Goal: Task Accomplishment & Management: Use online tool/utility

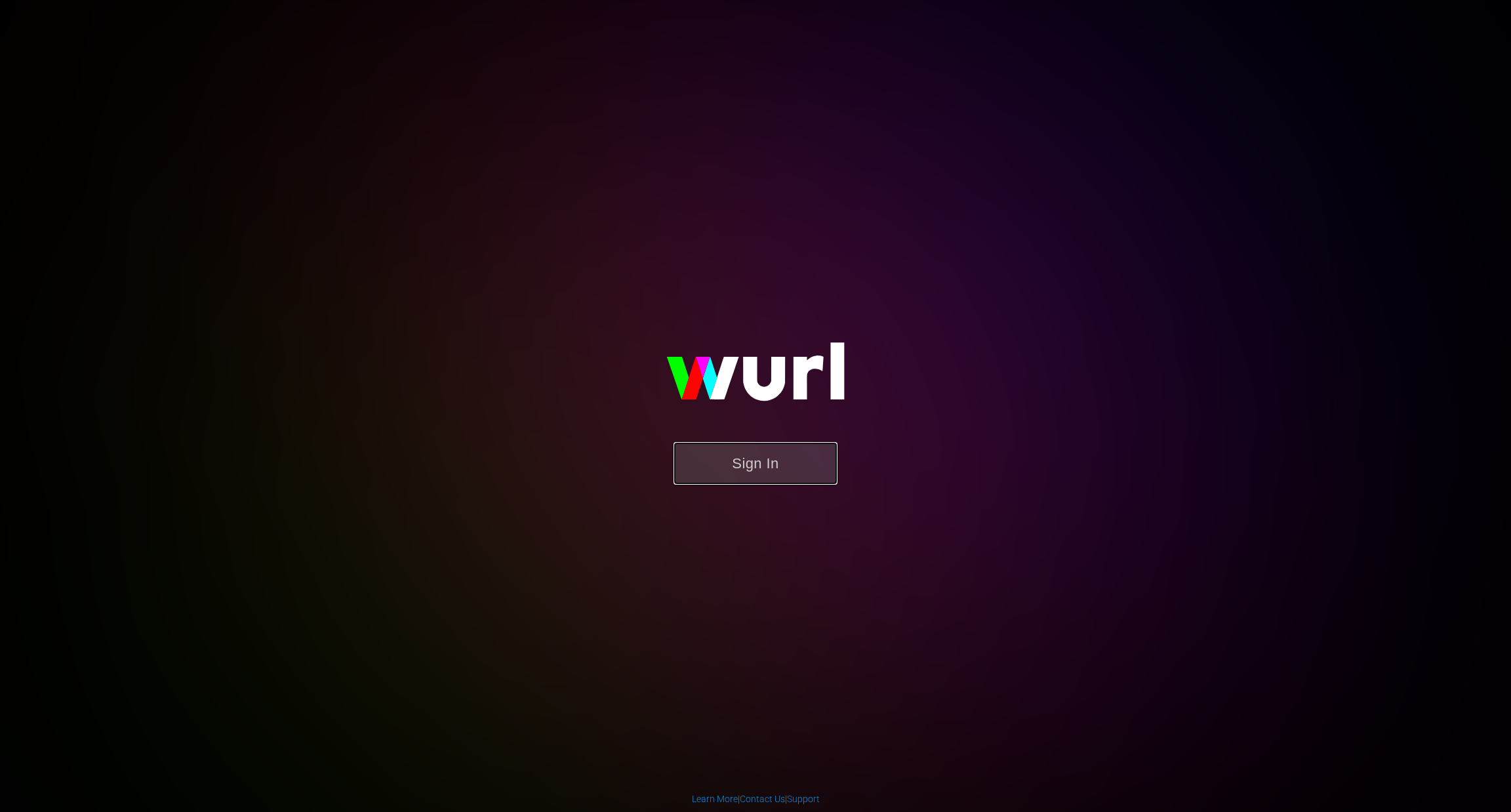
click at [752, 466] on button "Sign In" at bounding box center [756, 463] width 164 height 43
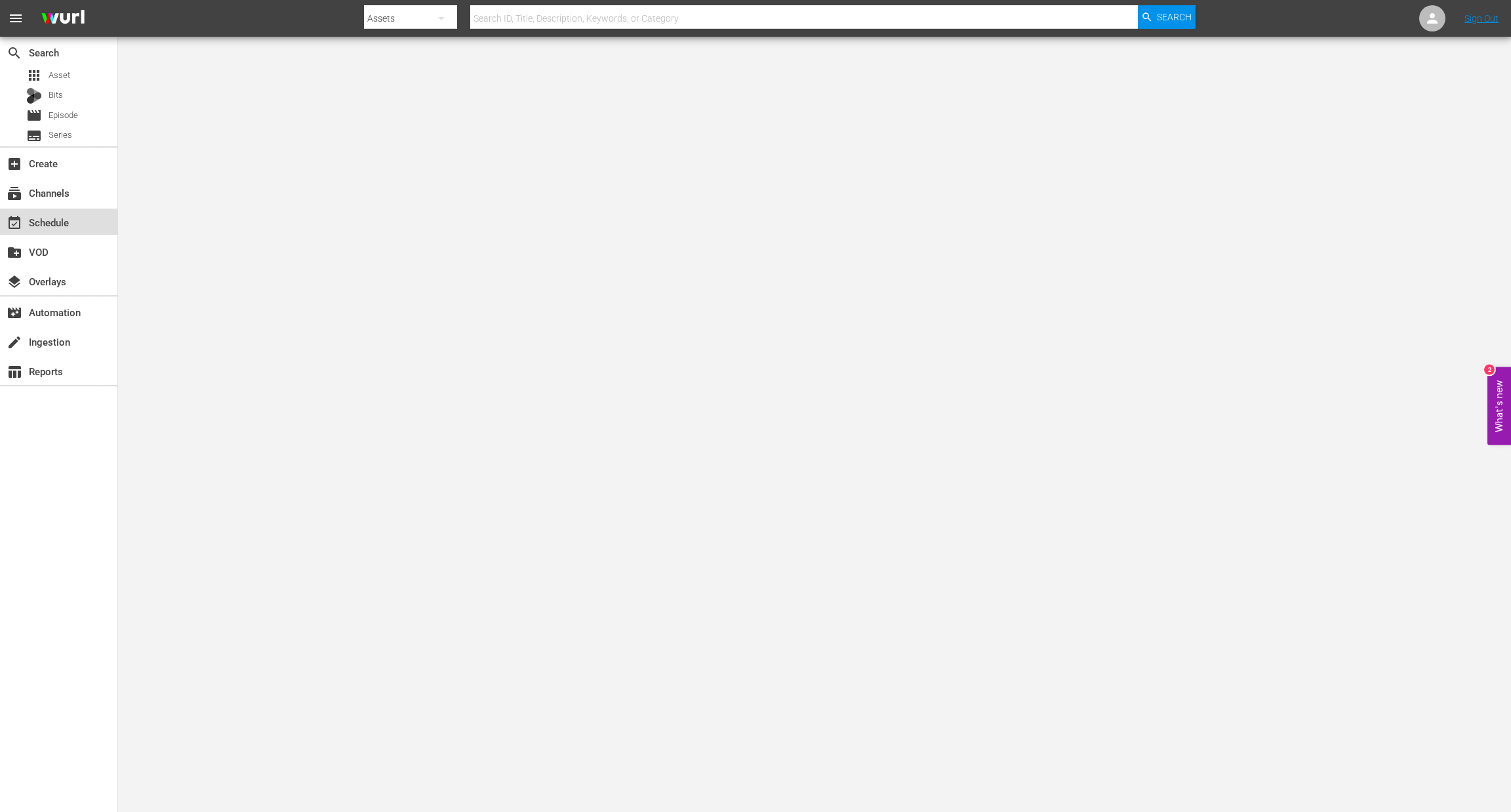
click at [71, 216] on div "event_available Schedule" at bounding box center [37, 220] width 73 height 12
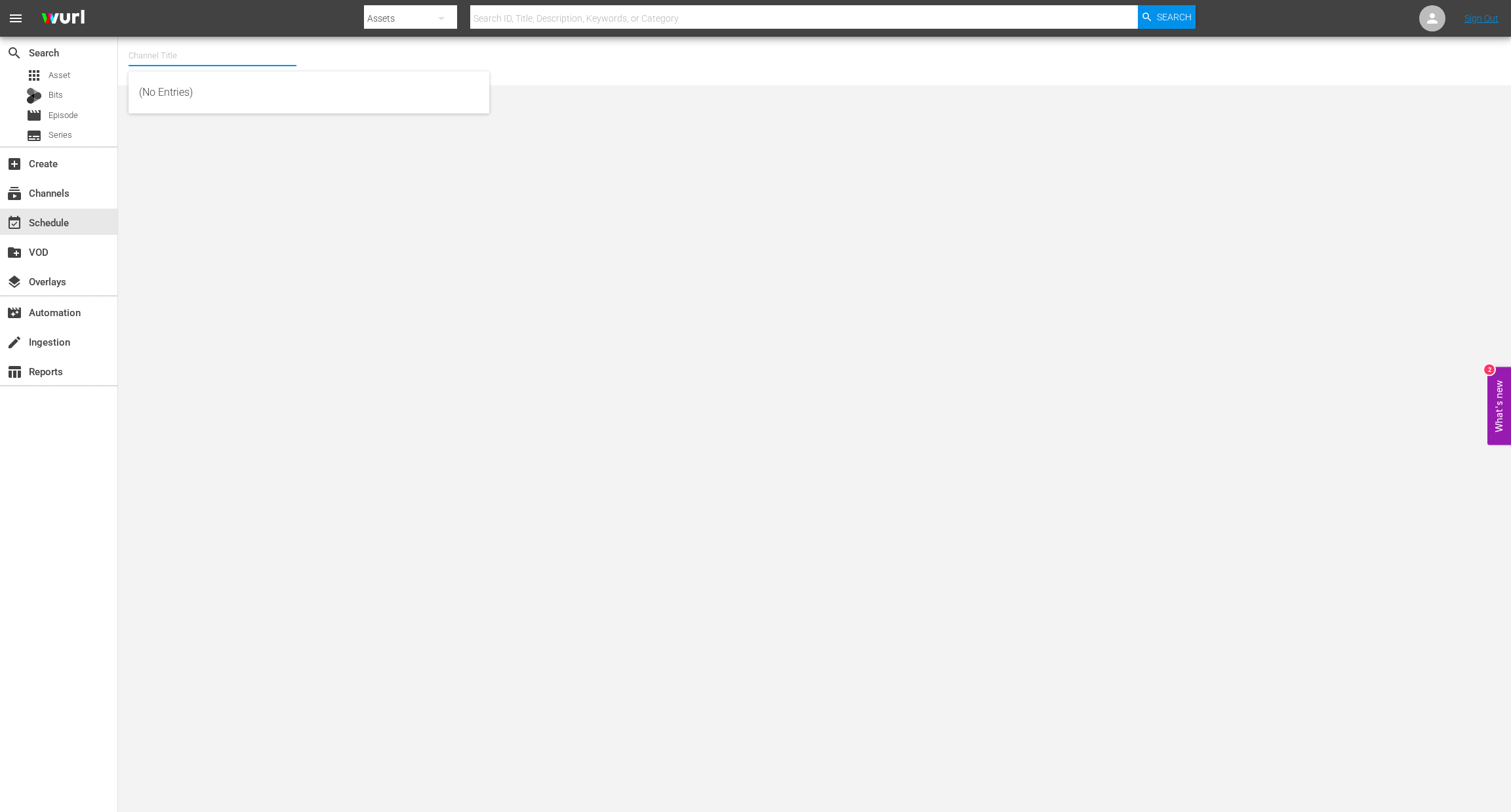
click at [172, 60] on input "text" at bounding box center [212, 55] width 168 height 31
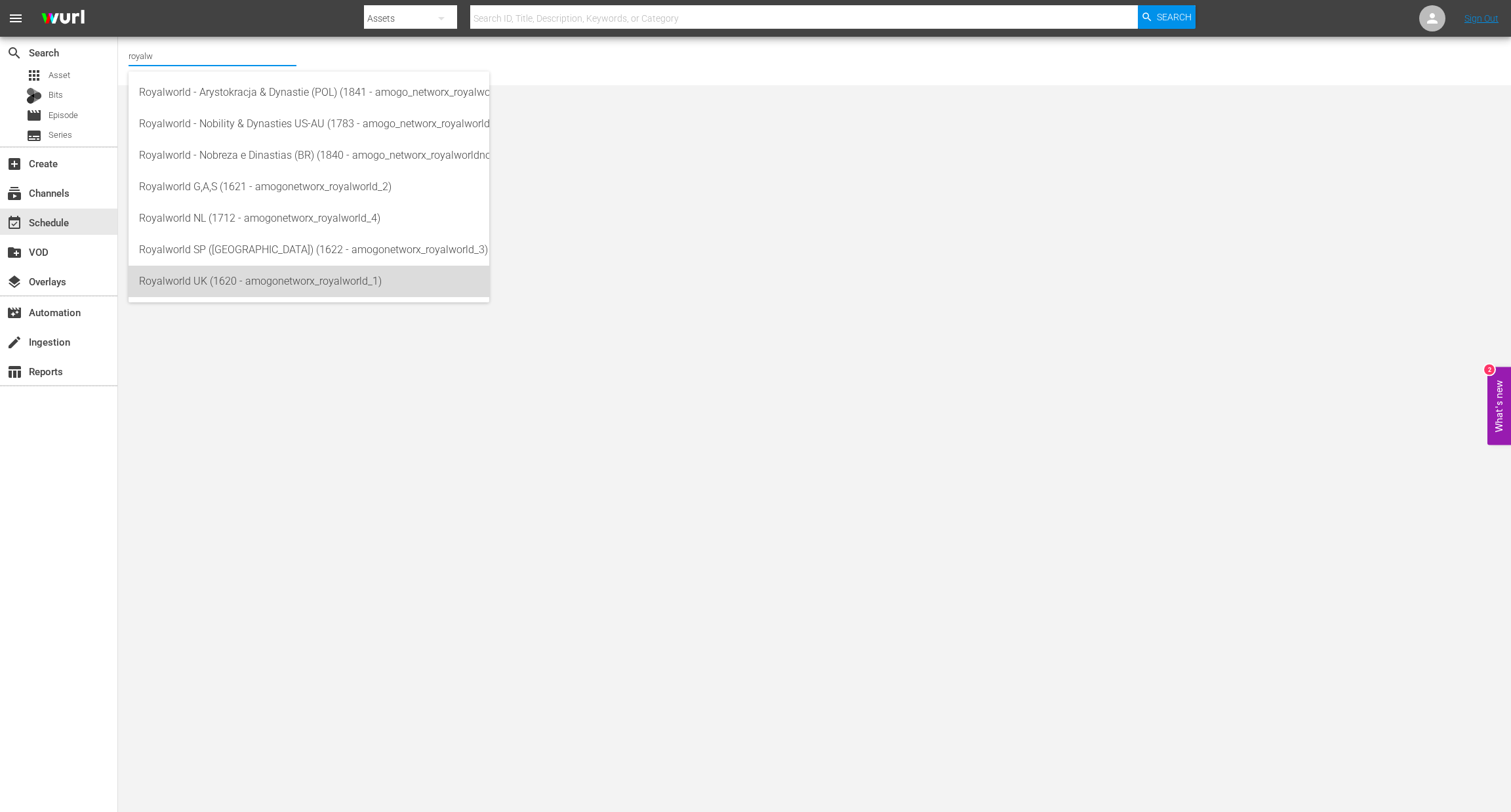
click at [277, 294] on div "Royalworld UK (1620 - amogonetworx_royalworld_1)" at bounding box center [309, 281] width 340 height 31
type input "Royalworld UK (1620 - amogonetworx_royalworld_1)"
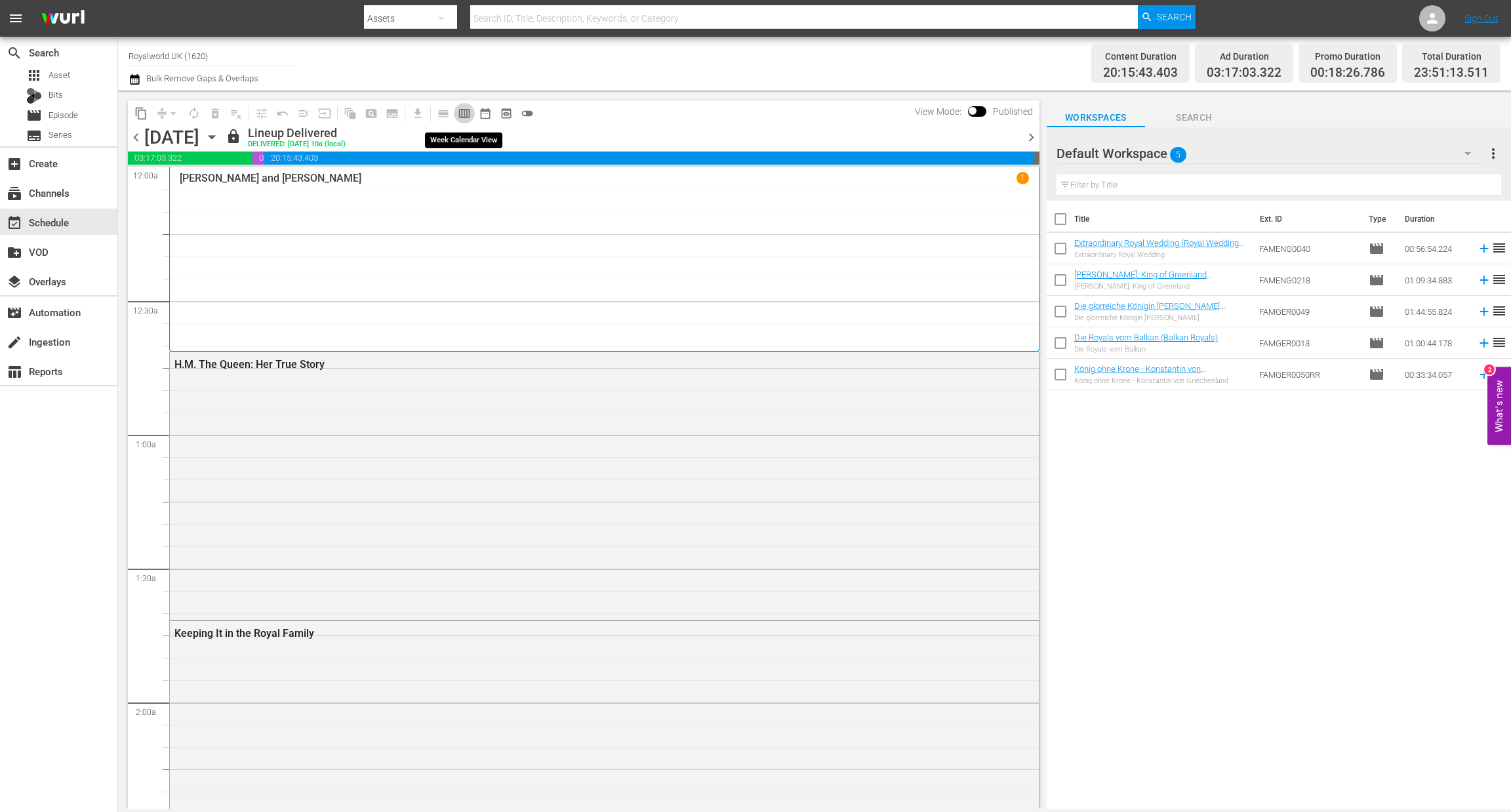
click at [462, 118] on span "calendar_view_week_outlined" at bounding box center [464, 113] width 13 height 13
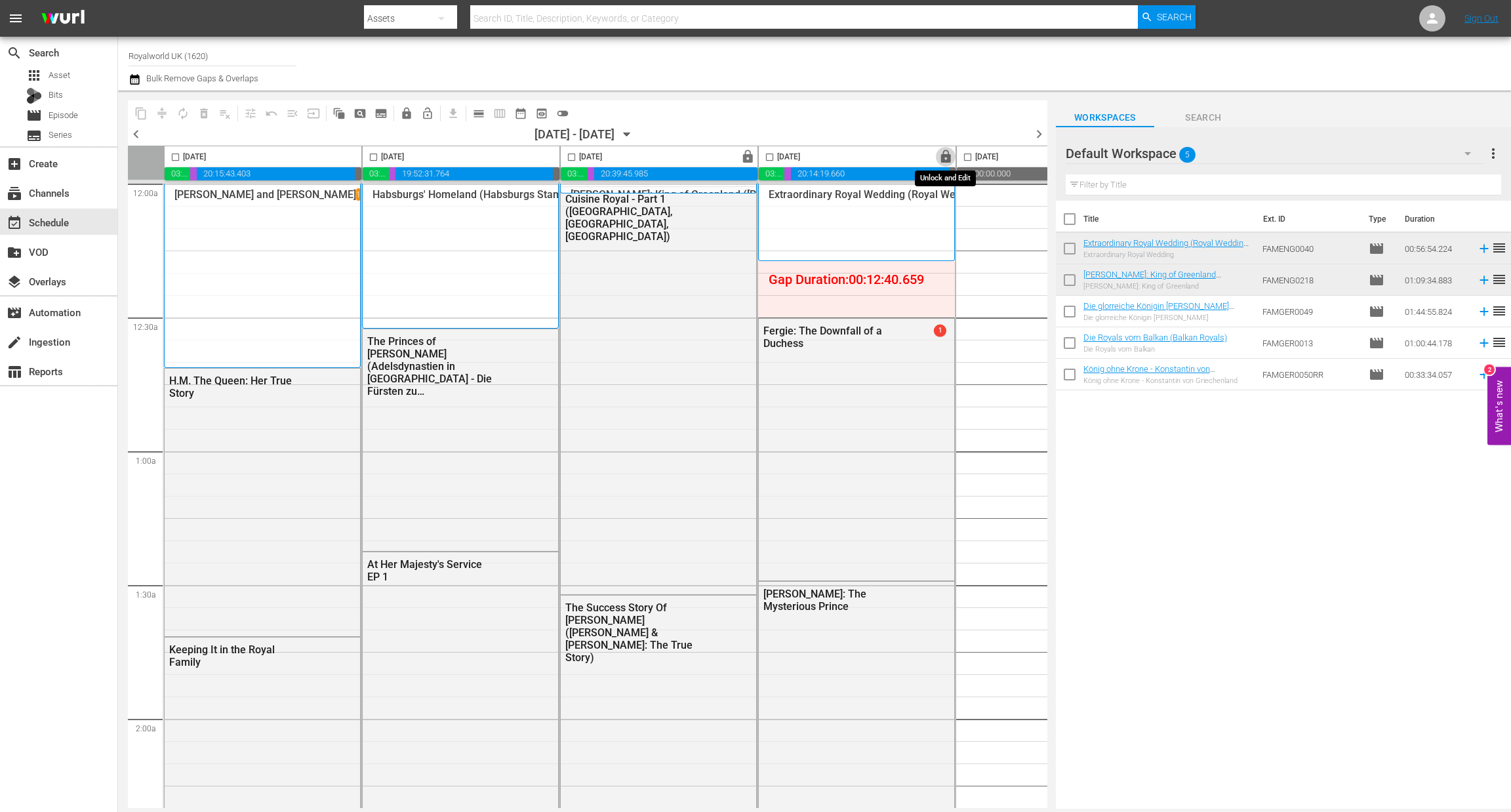
click at [942, 157] on span "lock" at bounding box center [945, 157] width 15 height 15
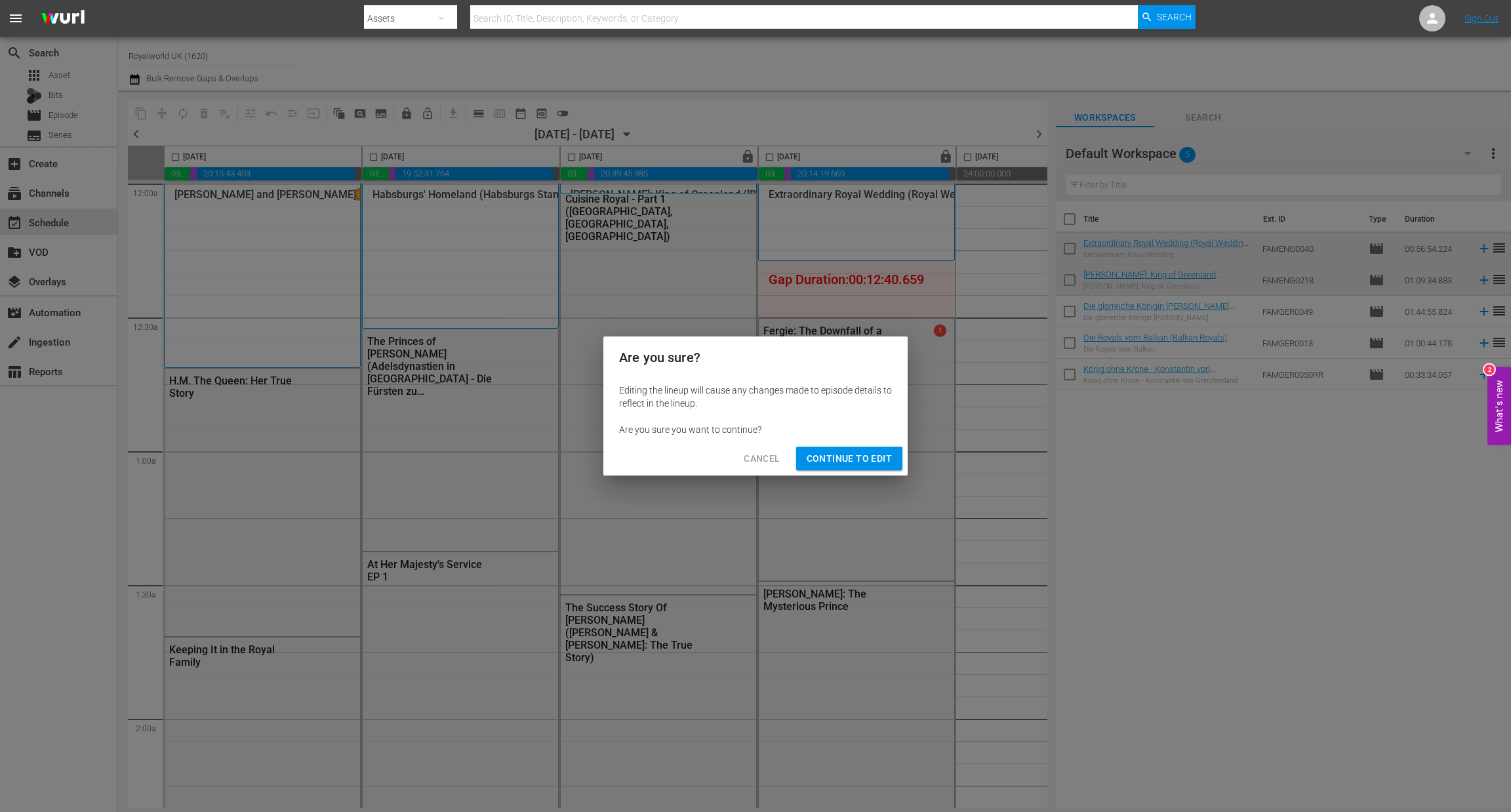
click at [857, 470] on div "Cancel Continue to Edit" at bounding box center [755, 458] width 304 height 35
click at [876, 460] on span "Continue to Edit" at bounding box center [850, 459] width 86 height 16
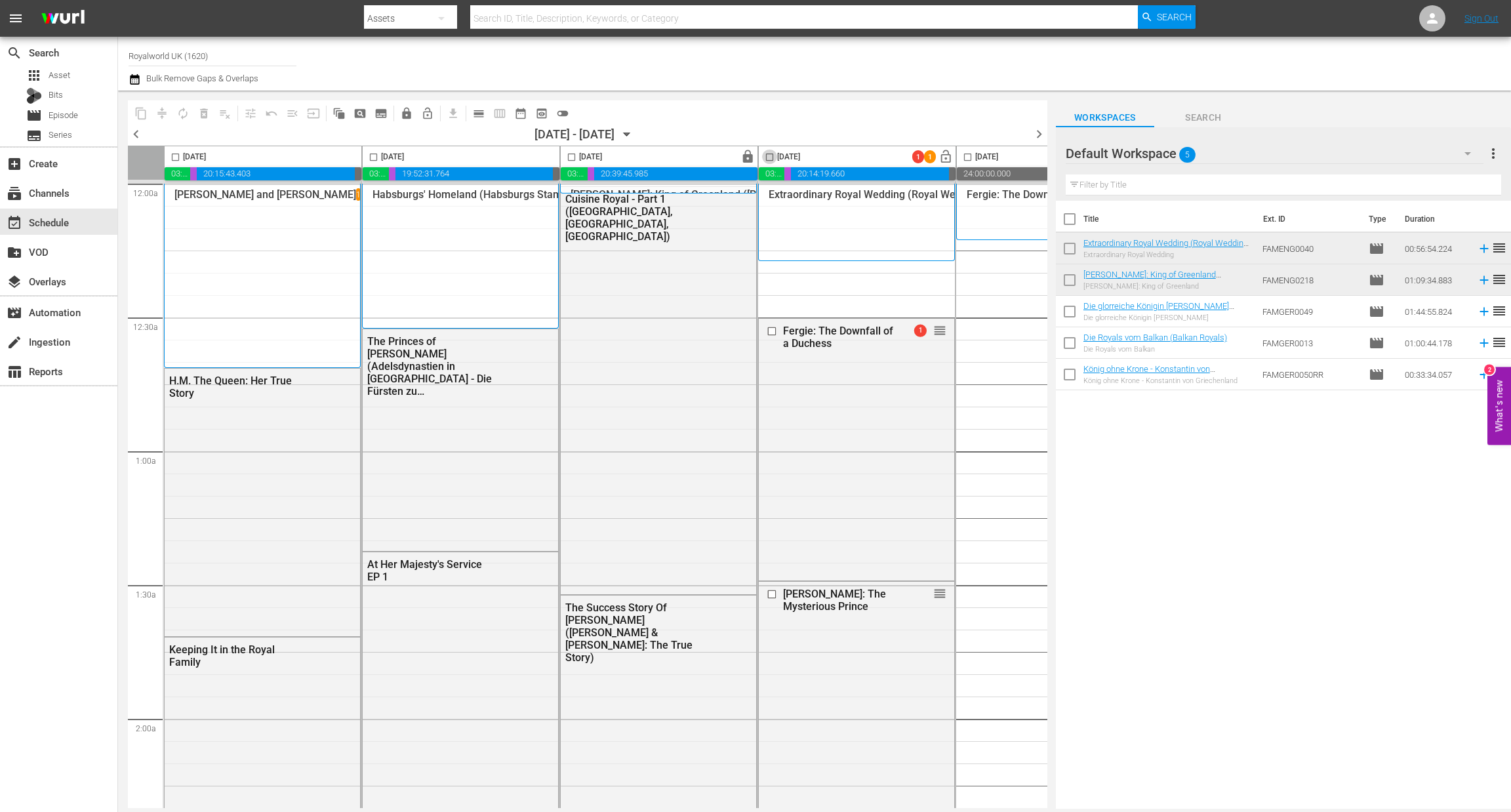
click at [769, 157] on input "checkbox" at bounding box center [769, 159] width 15 height 15
click at [203, 118] on span "delete_forever_outlined" at bounding box center [203, 113] width 13 height 13
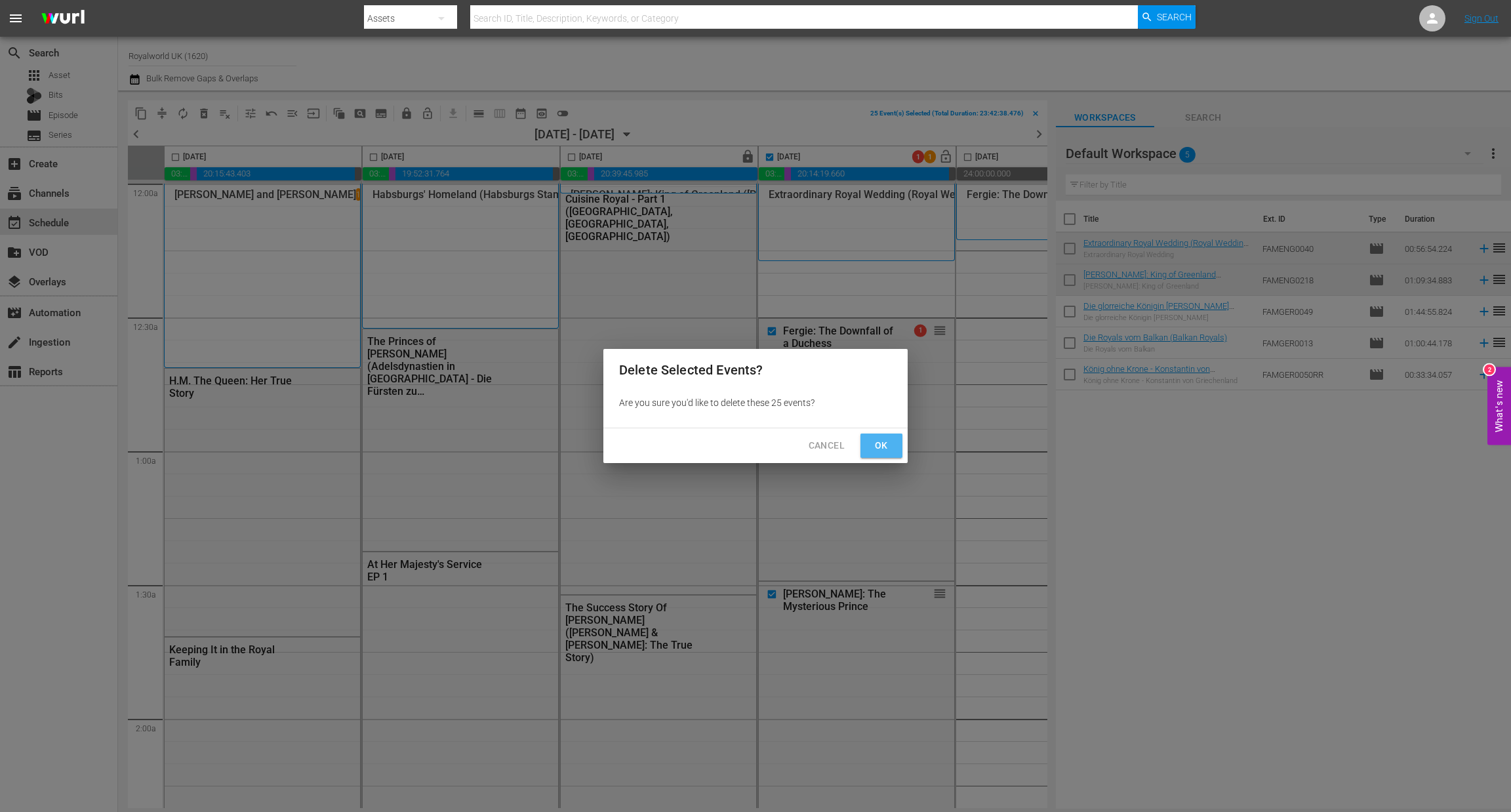
click at [875, 443] on span "Ok" at bounding box center [882, 445] width 21 height 16
checkbox input "false"
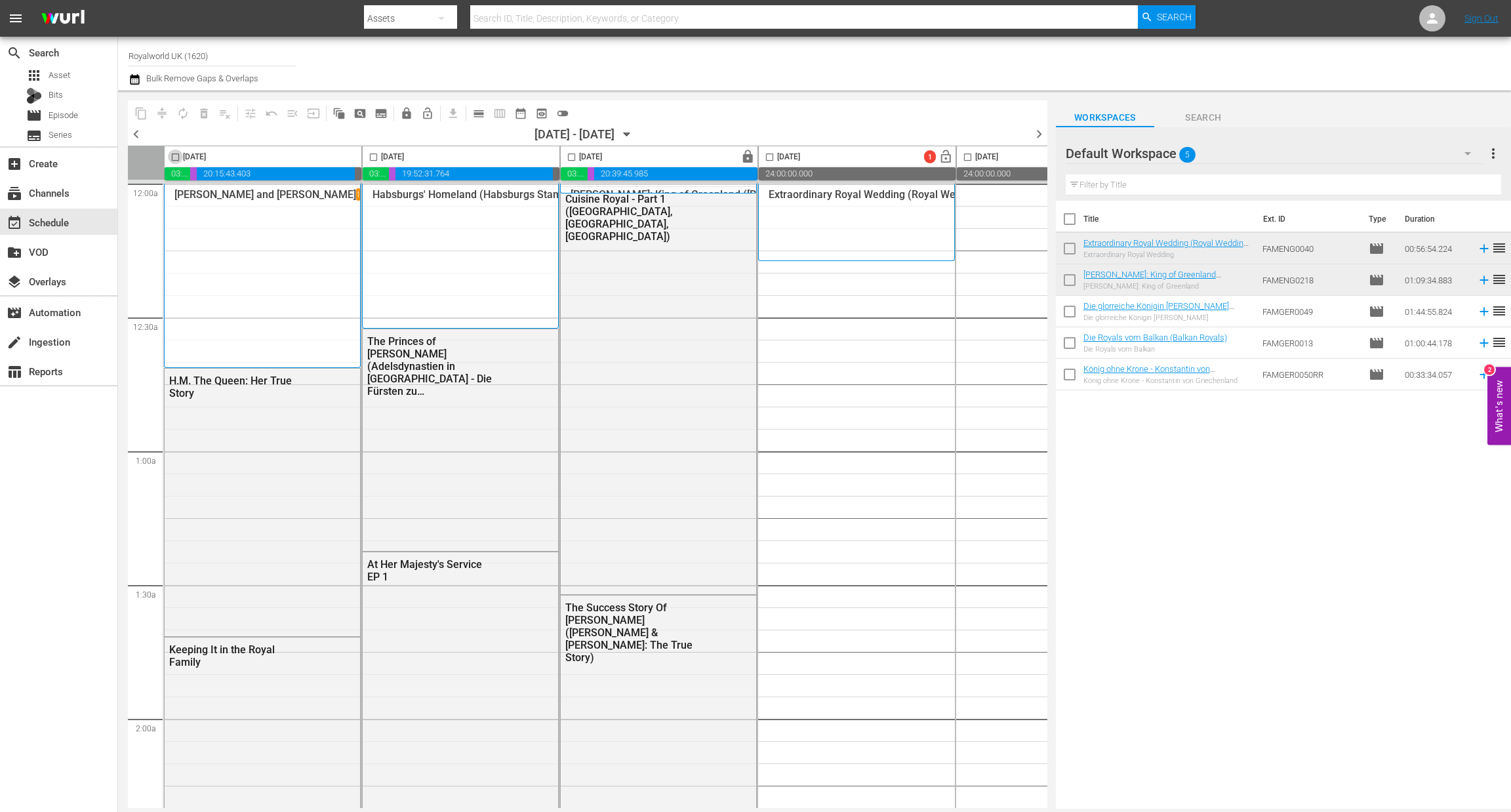
click at [175, 161] on input "checkbox" at bounding box center [175, 159] width 15 height 15
checkbox input "true"
click at [136, 115] on span "content_copy" at bounding box center [141, 113] width 13 height 13
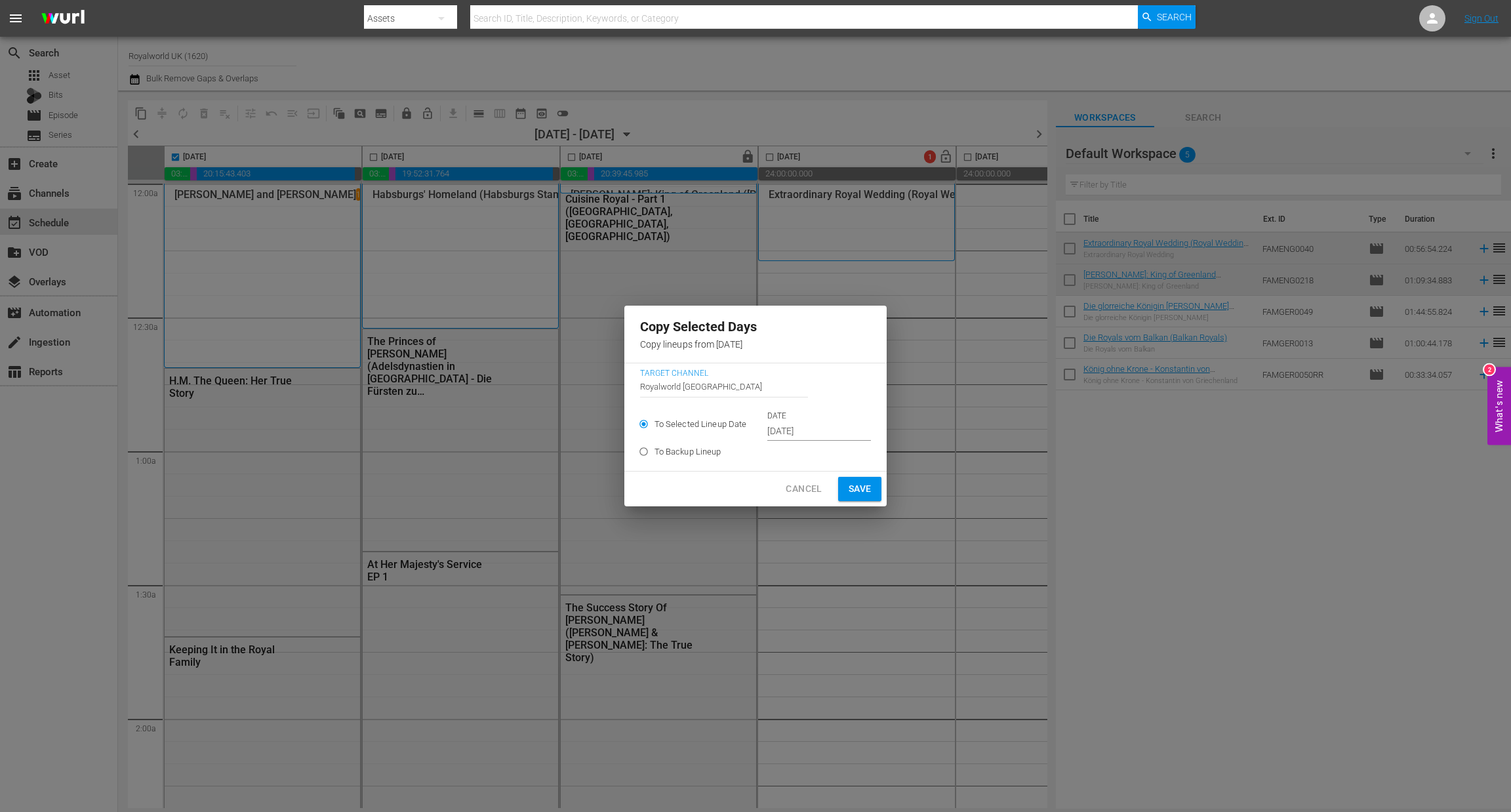
drag, startPoint x: 831, startPoint y: 415, endPoint x: 815, endPoint y: 432, distance: 23.3
click at [815, 432] on div "DATE [DATE]" at bounding box center [819, 426] width 104 height 31
click at [815, 432] on input "[DATE]" at bounding box center [819, 431] width 104 height 20
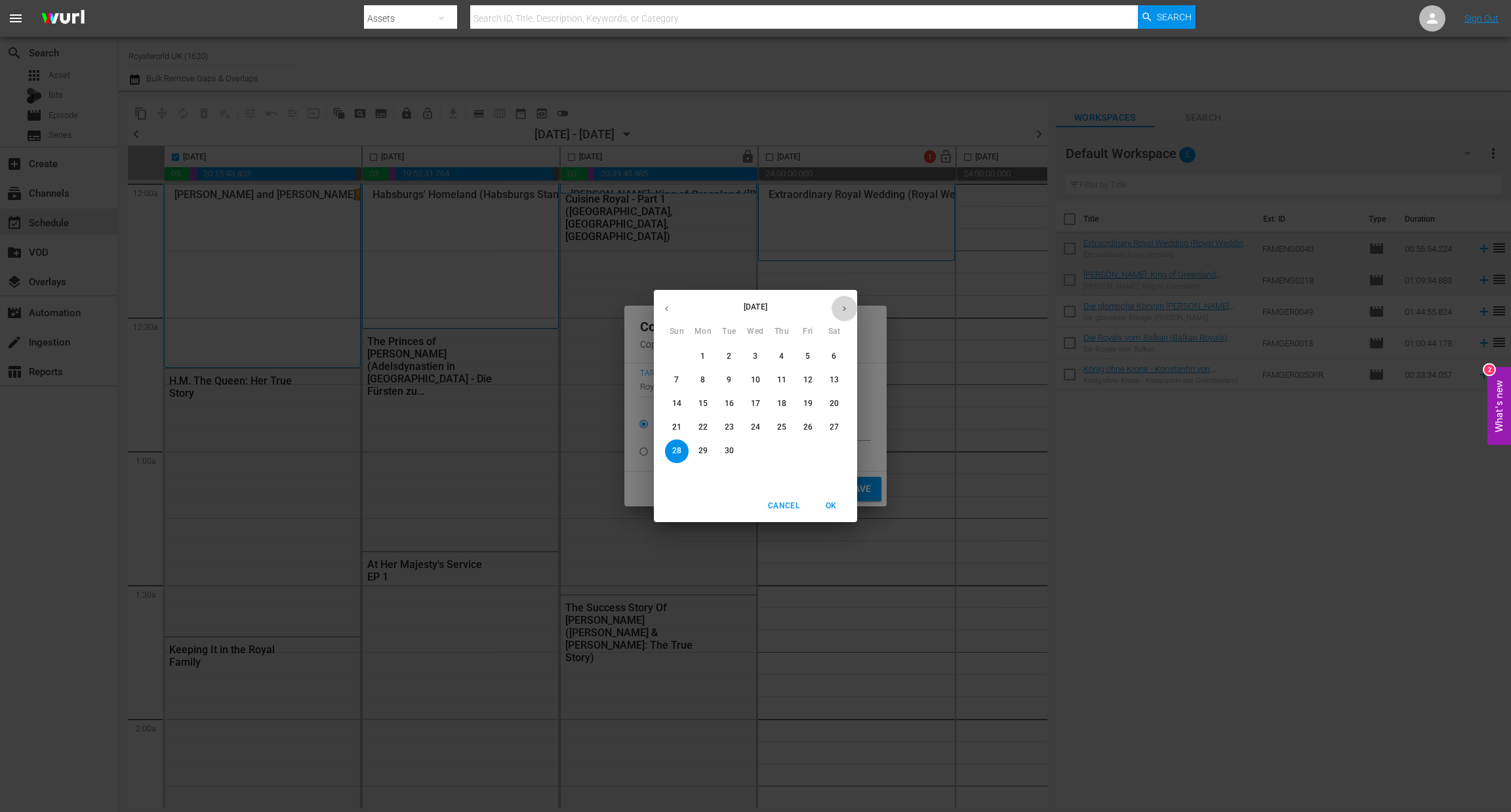
click at [843, 311] on icon "button" at bounding box center [843, 308] width 10 height 10
click at [752, 361] on span "1" at bounding box center [755, 356] width 23 height 11
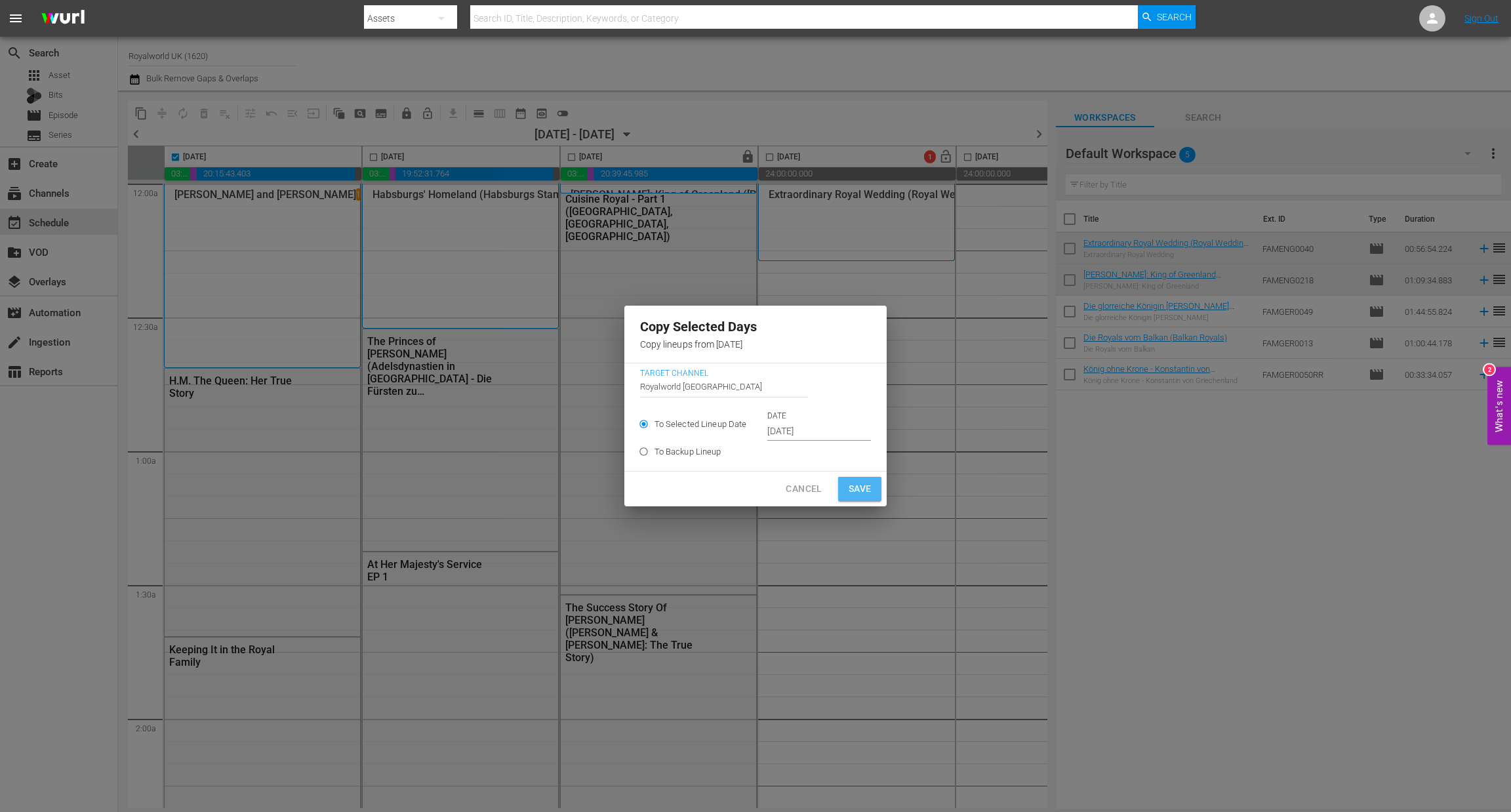
click at [851, 492] on span "Save" at bounding box center [860, 489] width 23 height 16
type input "[DATE]"
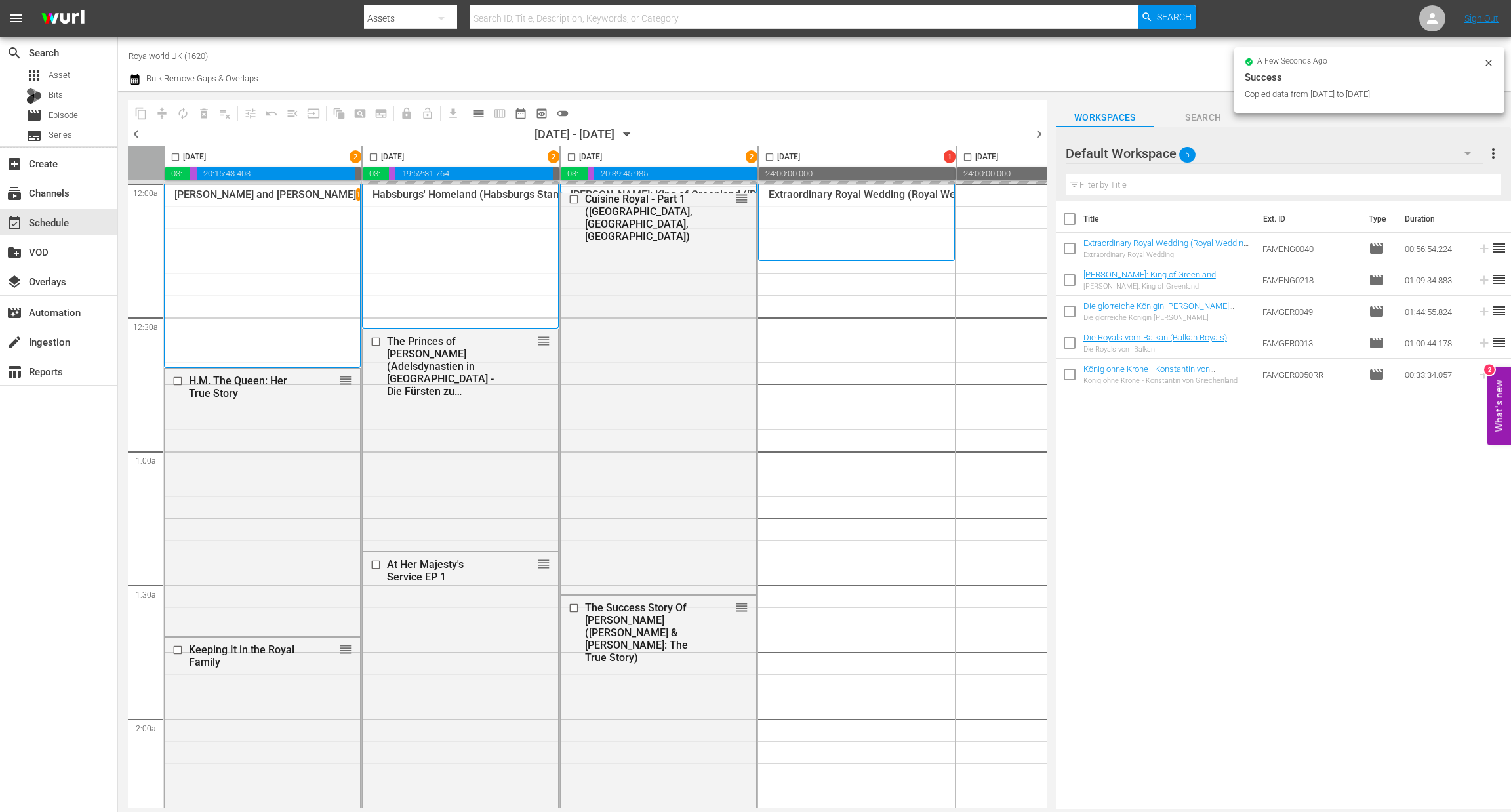
checkbox input "false"
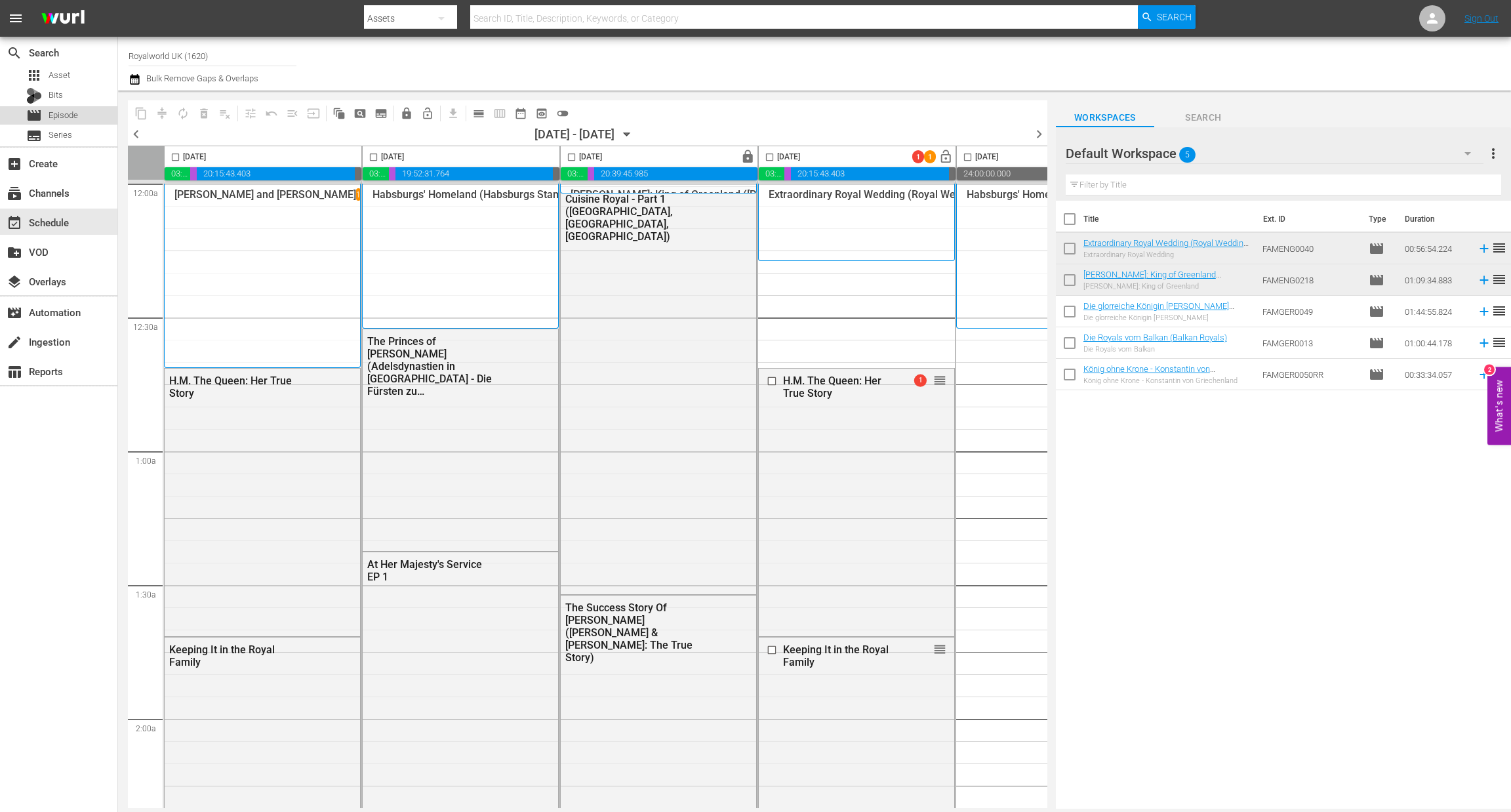
click at [74, 114] on span "Episode" at bounding box center [62, 115] width 29 height 13
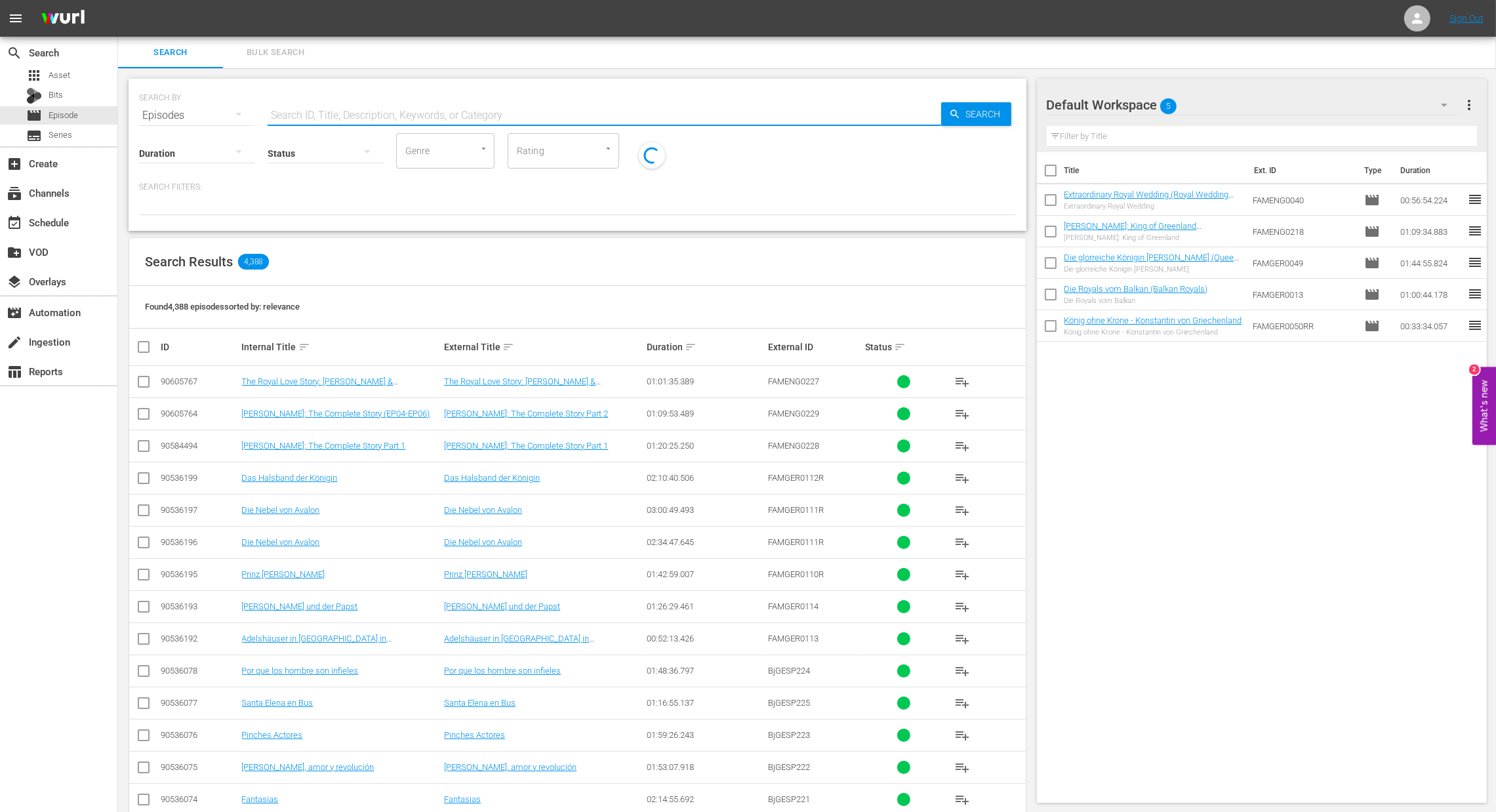
click at [352, 119] on input "text" at bounding box center [604, 115] width 674 height 31
paste input "[PERSON_NAME]: The Mysterious Prince"
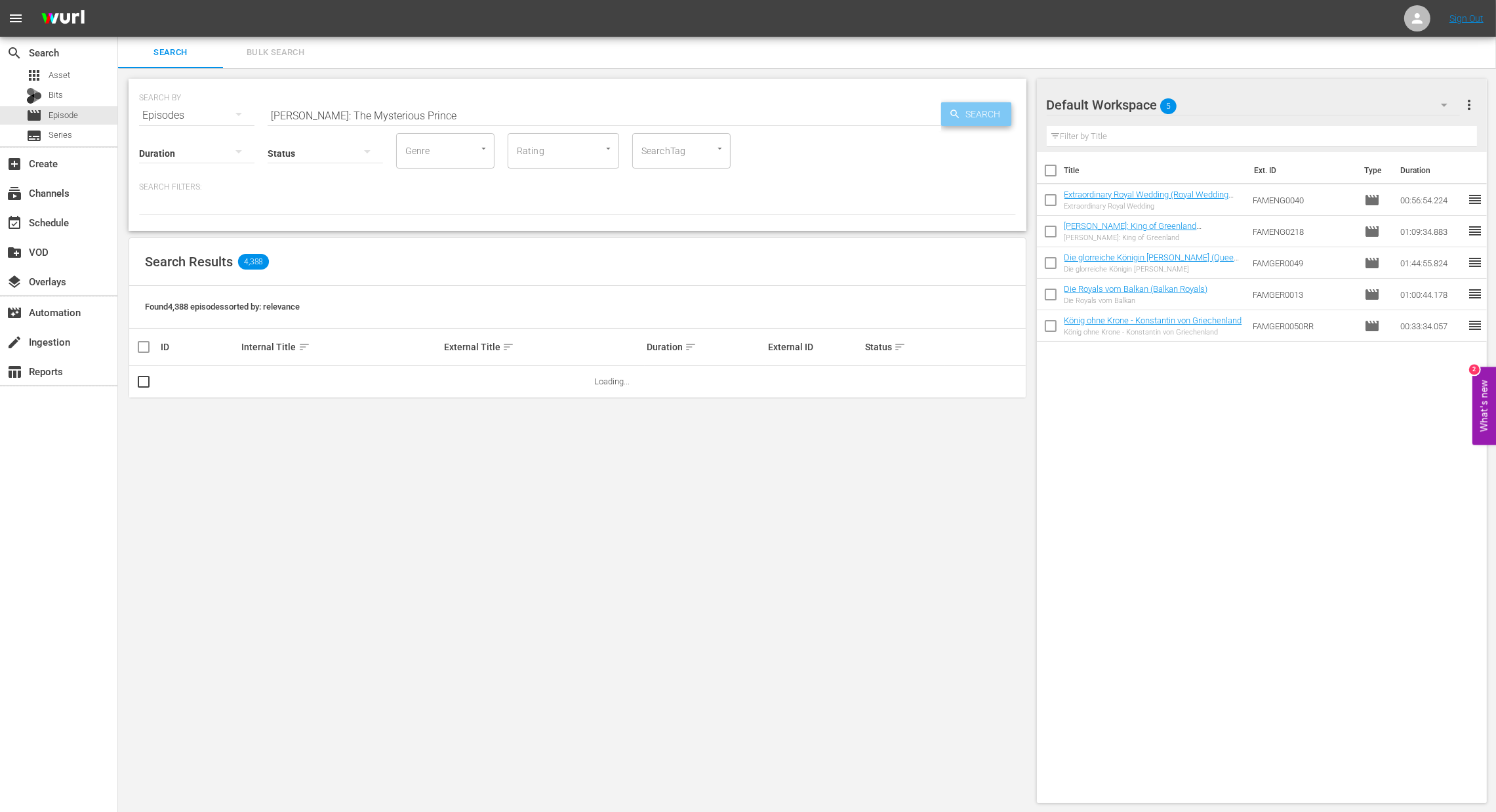
click at [973, 110] on span "Search" at bounding box center [985, 114] width 51 height 23
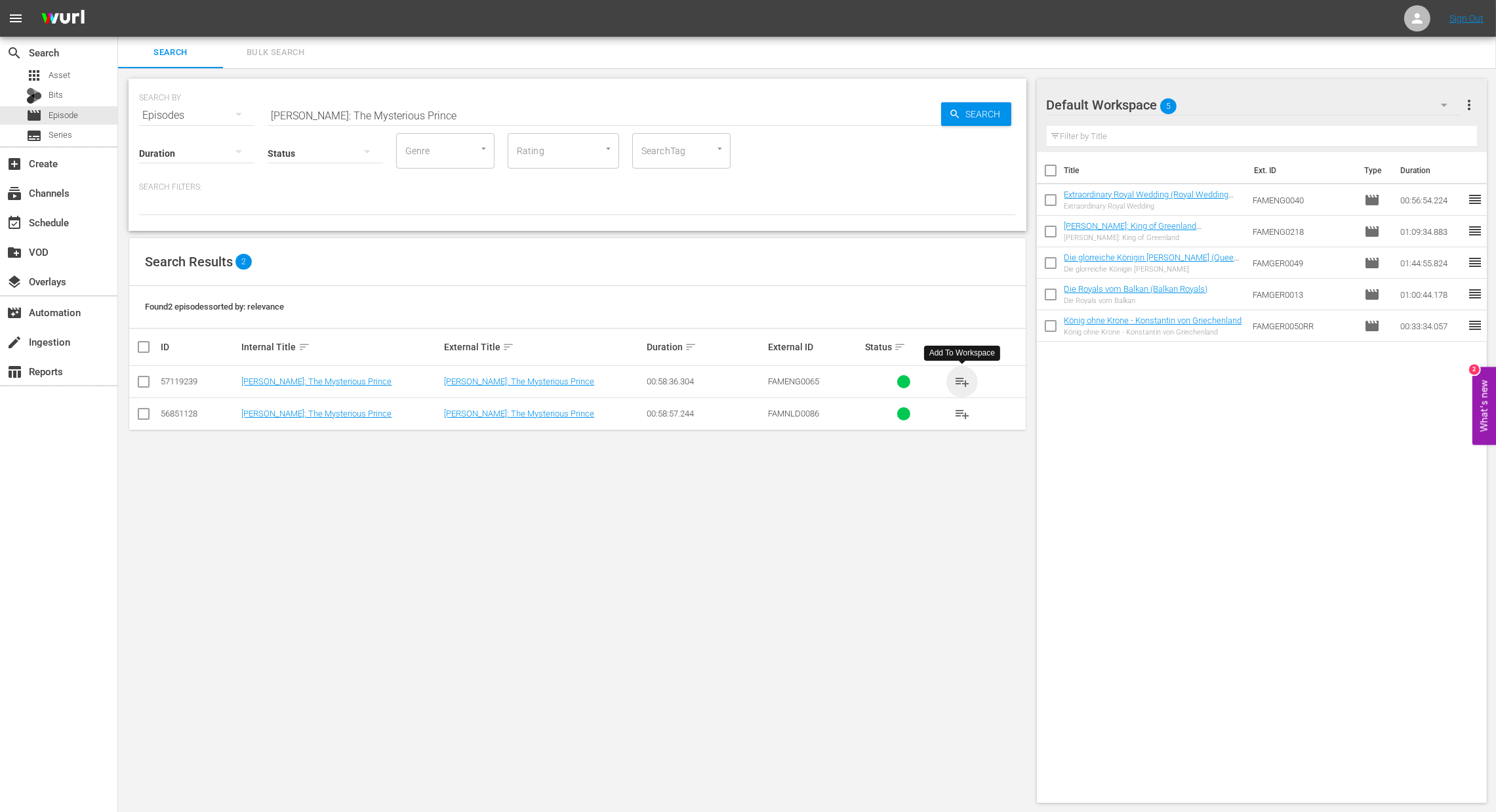
click at [968, 384] on span "playlist_add" at bounding box center [962, 382] width 16 height 16
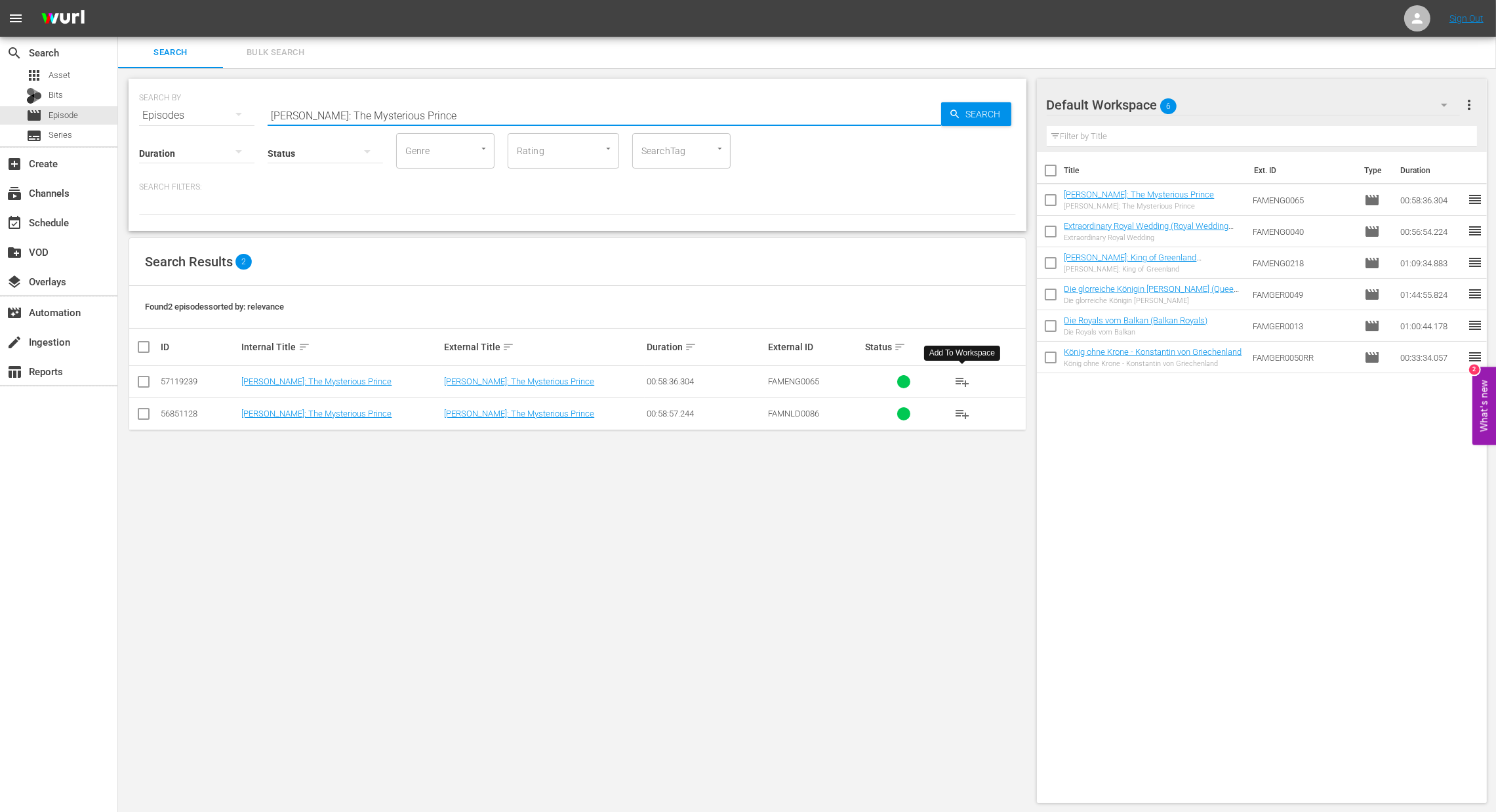
click at [741, 100] on input "[PERSON_NAME]: The Mysterious Prince" at bounding box center [604, 115] width 674 height 31
paste input "Fergie: The Downfall of a Duchess"
type input "Fergie: The Downfall of a Duchess"
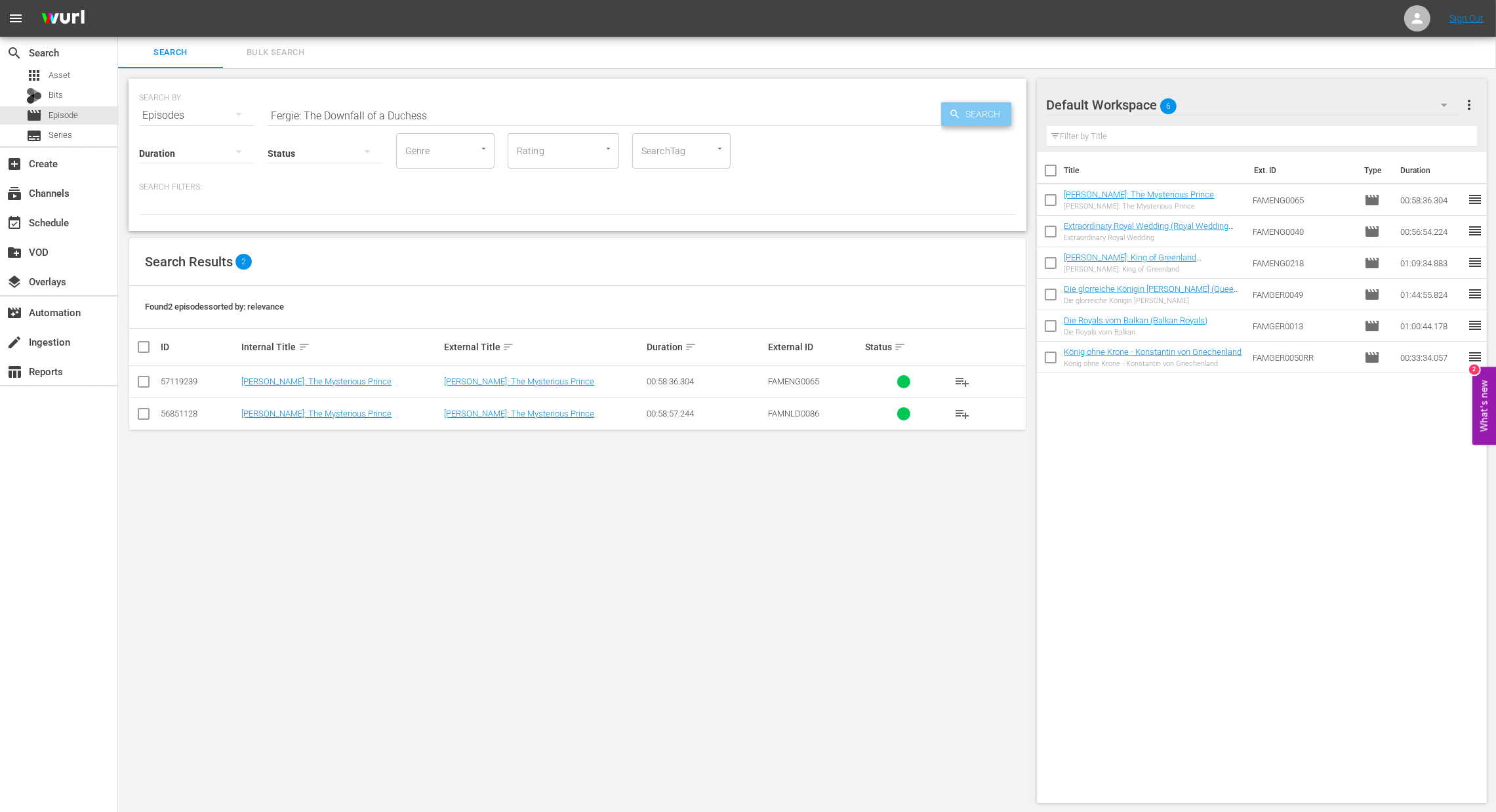
click at [989, 114] on span "Search" at bounding box center [985, 114] width 51 height 23
click at [963, 385] on span "playlist_add" at bounding box center [962, 382] width 16 height 16
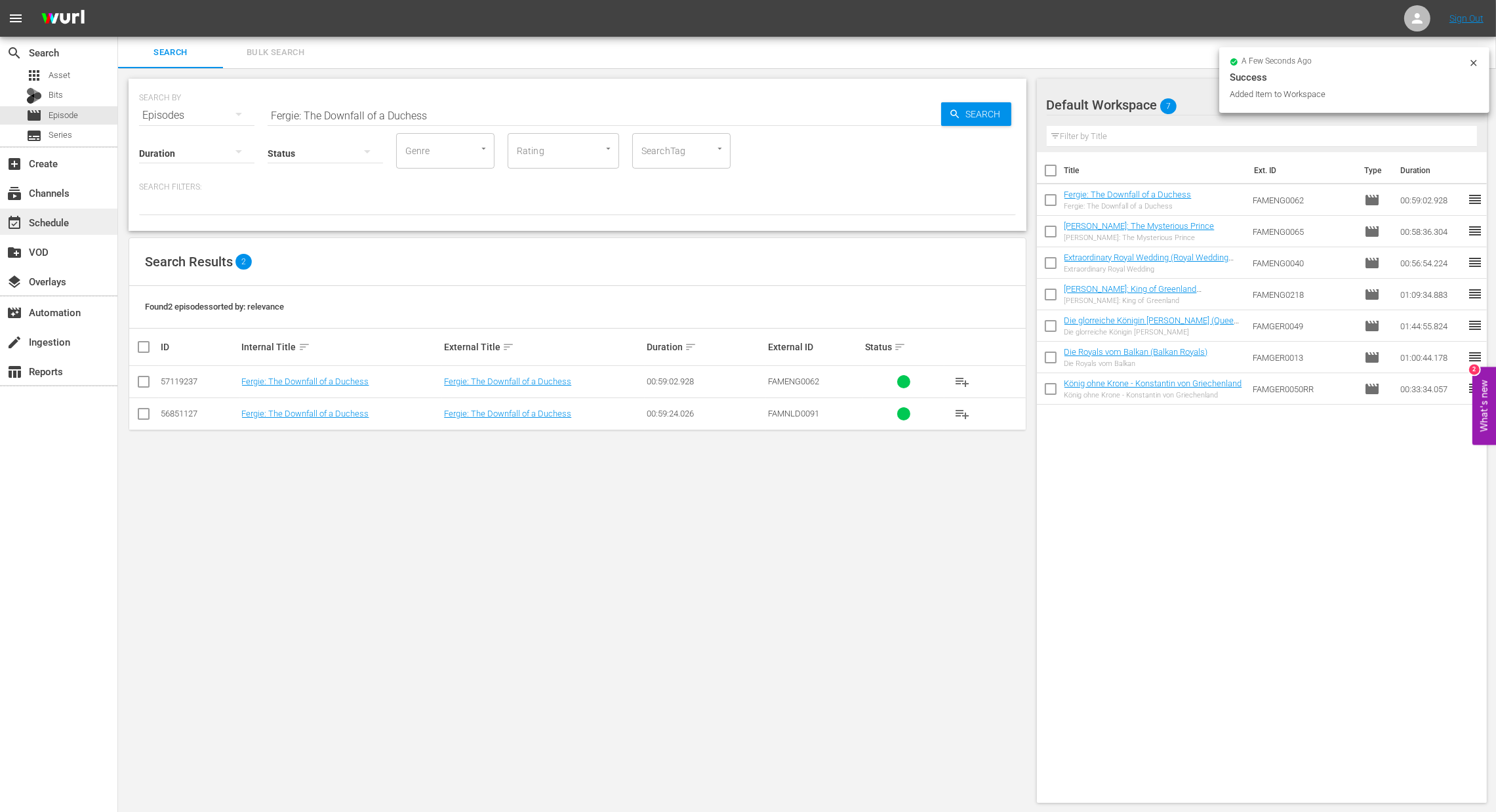
click at [68, 221] on div "event_available Schedule" at bounding box center [37, 220] width 73 height 12
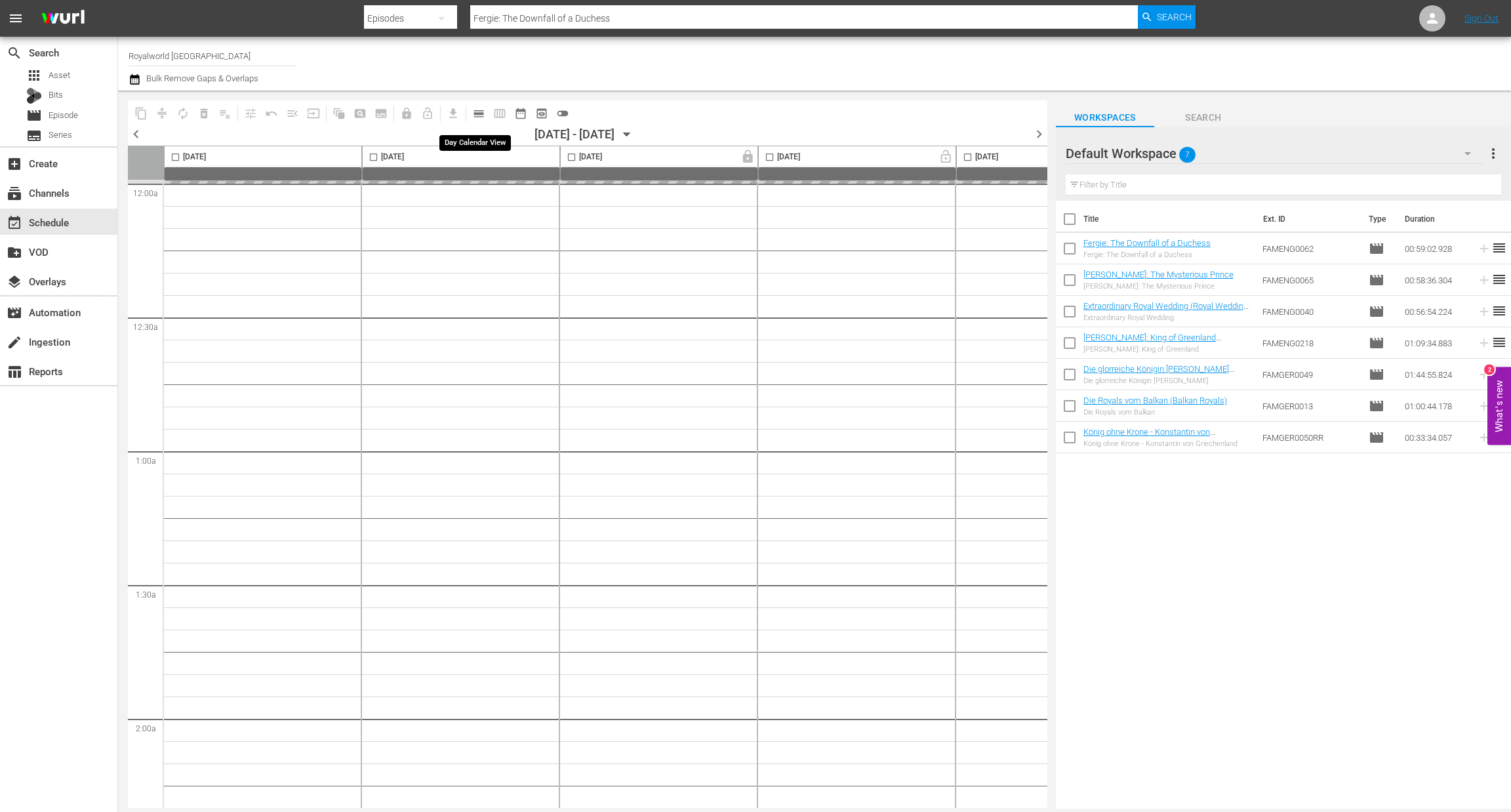
click at [473, 115] on span "calendar_view_day_outlined" at bounding box center [478, 113] width 13 height 13
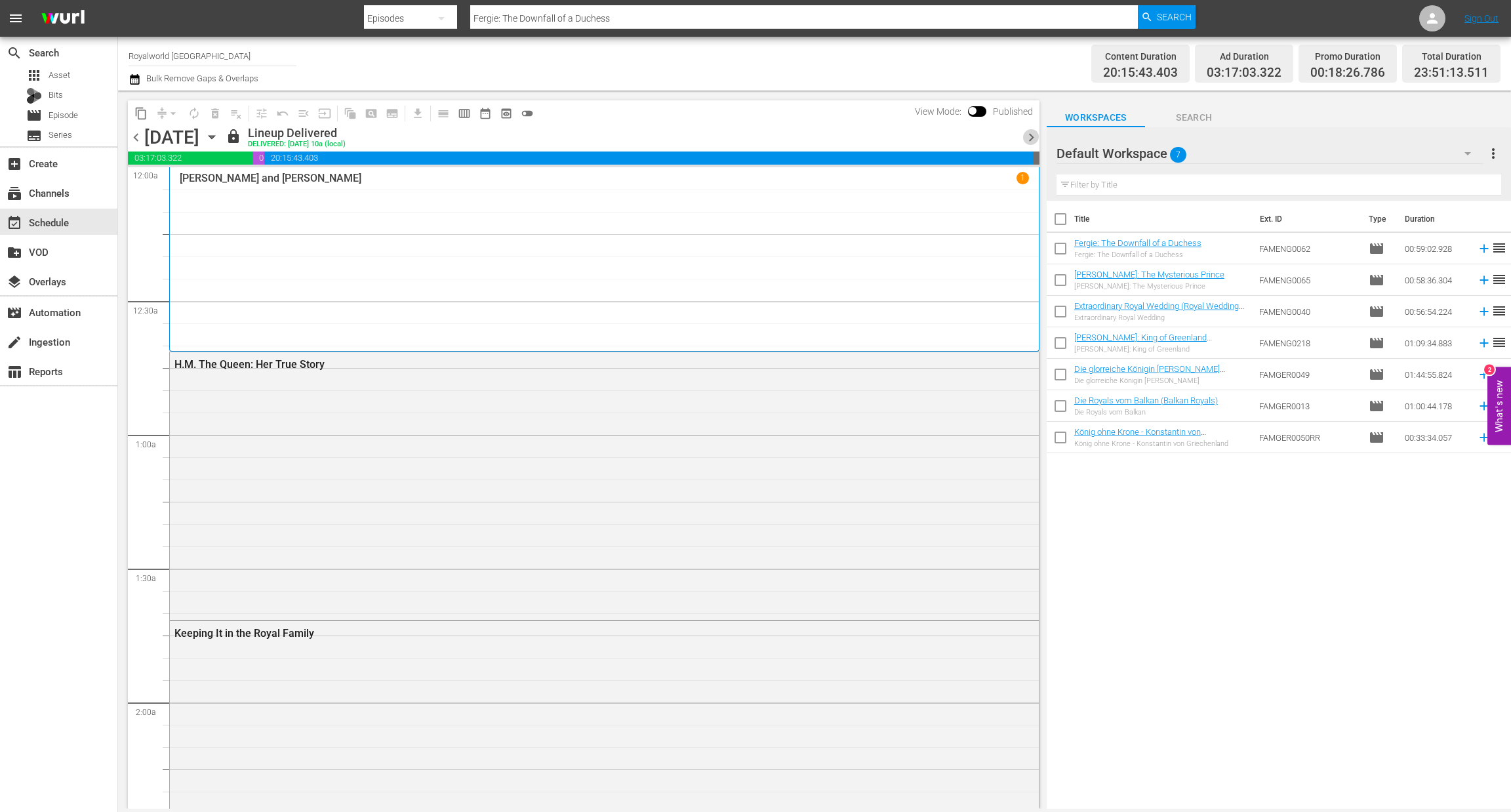
click at [1007, 138] on span "chevron_right" at bounding box center [1031, 137] width 16 height 16
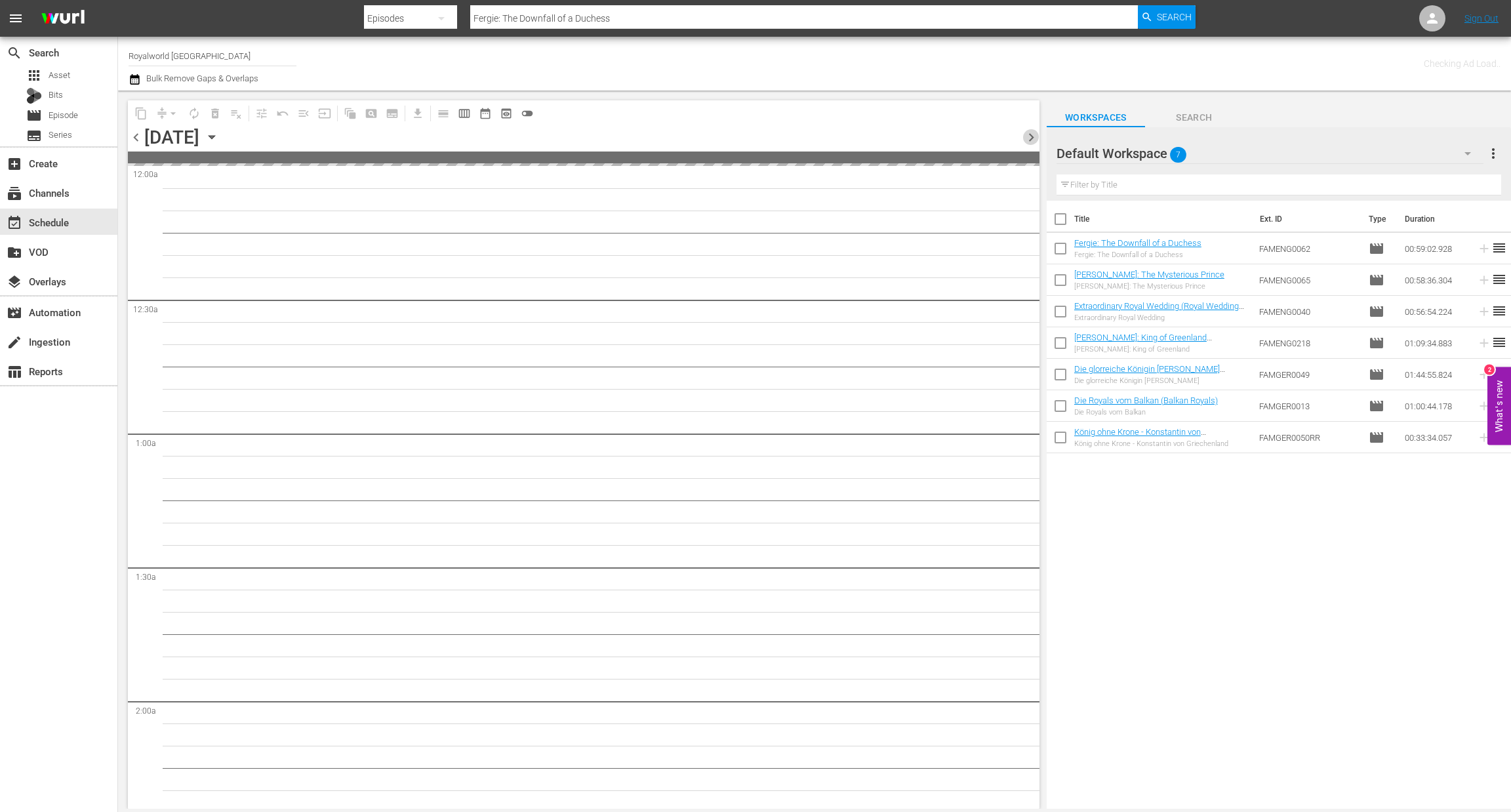
click at [1007, 138] on span "chevron_right" at bounding box center [1031, 137] width 16 height 16
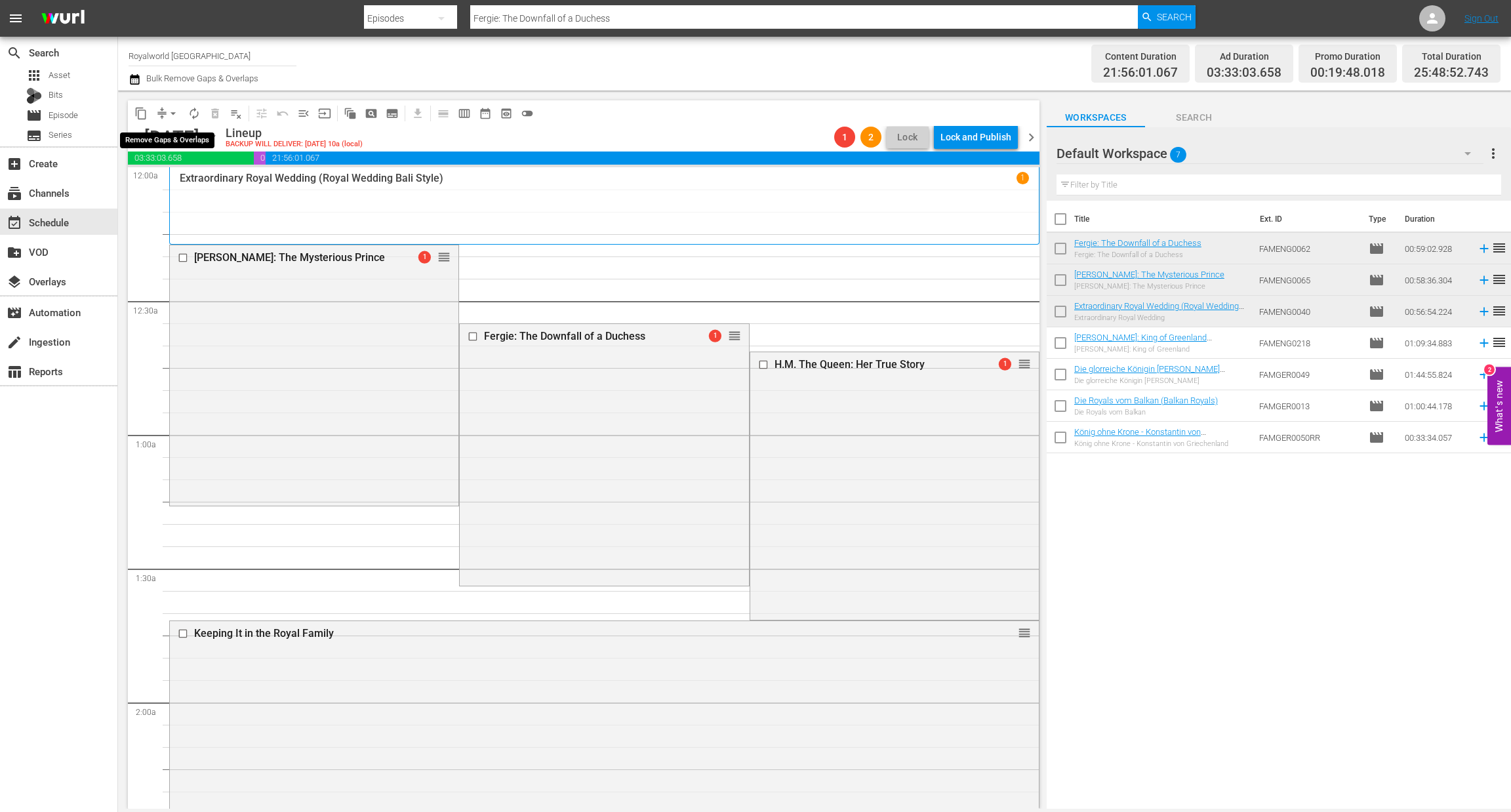
click at [171, 112] on span "arrow_drop_down" at bounding box center [173, 113] width 13 height 13
click at [187, 190] on li "Align to End of Previous Day" at bounding box center [174, 182] width 137 height 21
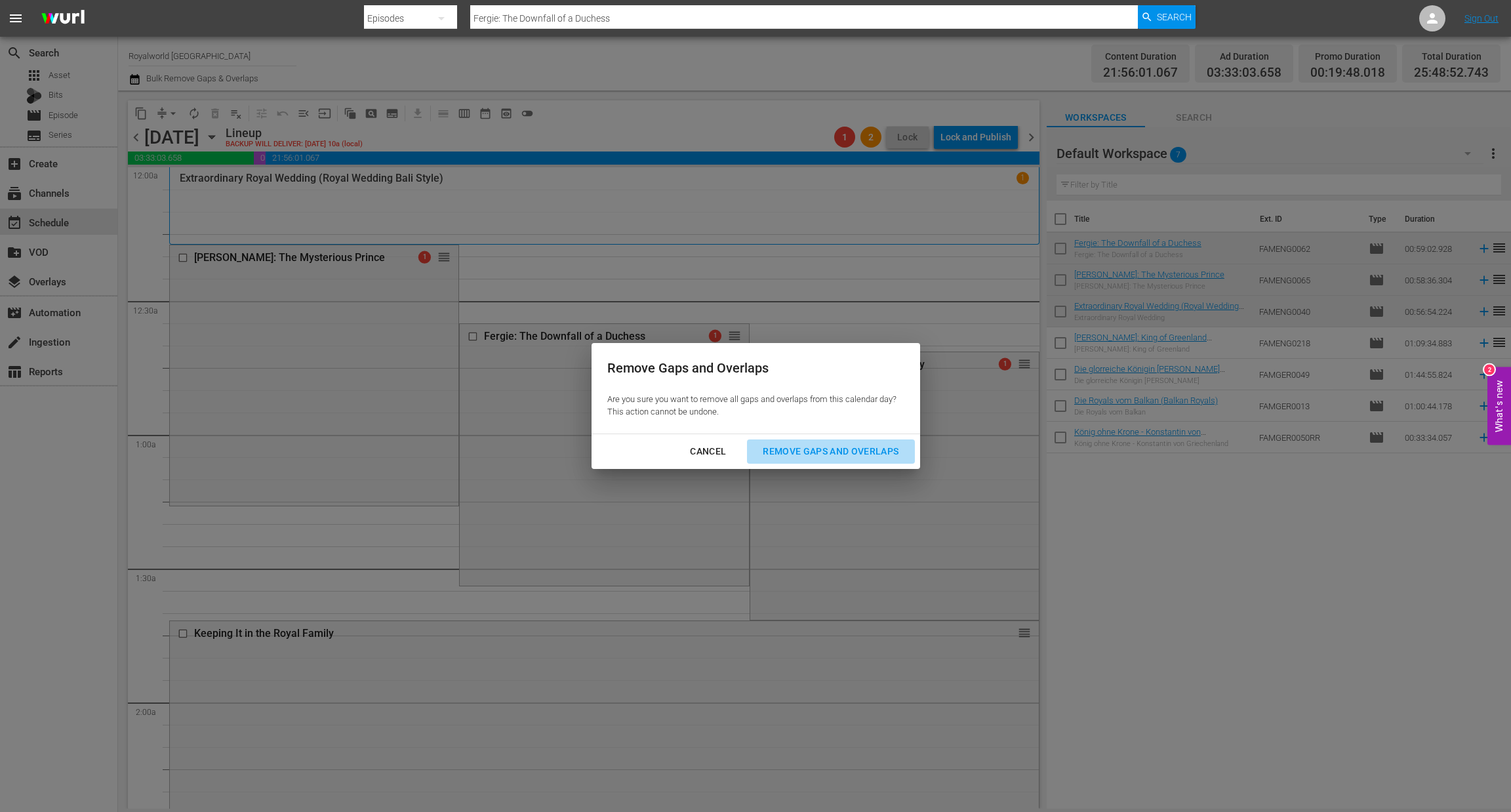
click at [797, 457] on div "Remove Gaps and Overlaps" at bounding box center [831, 452] width 157 height 16
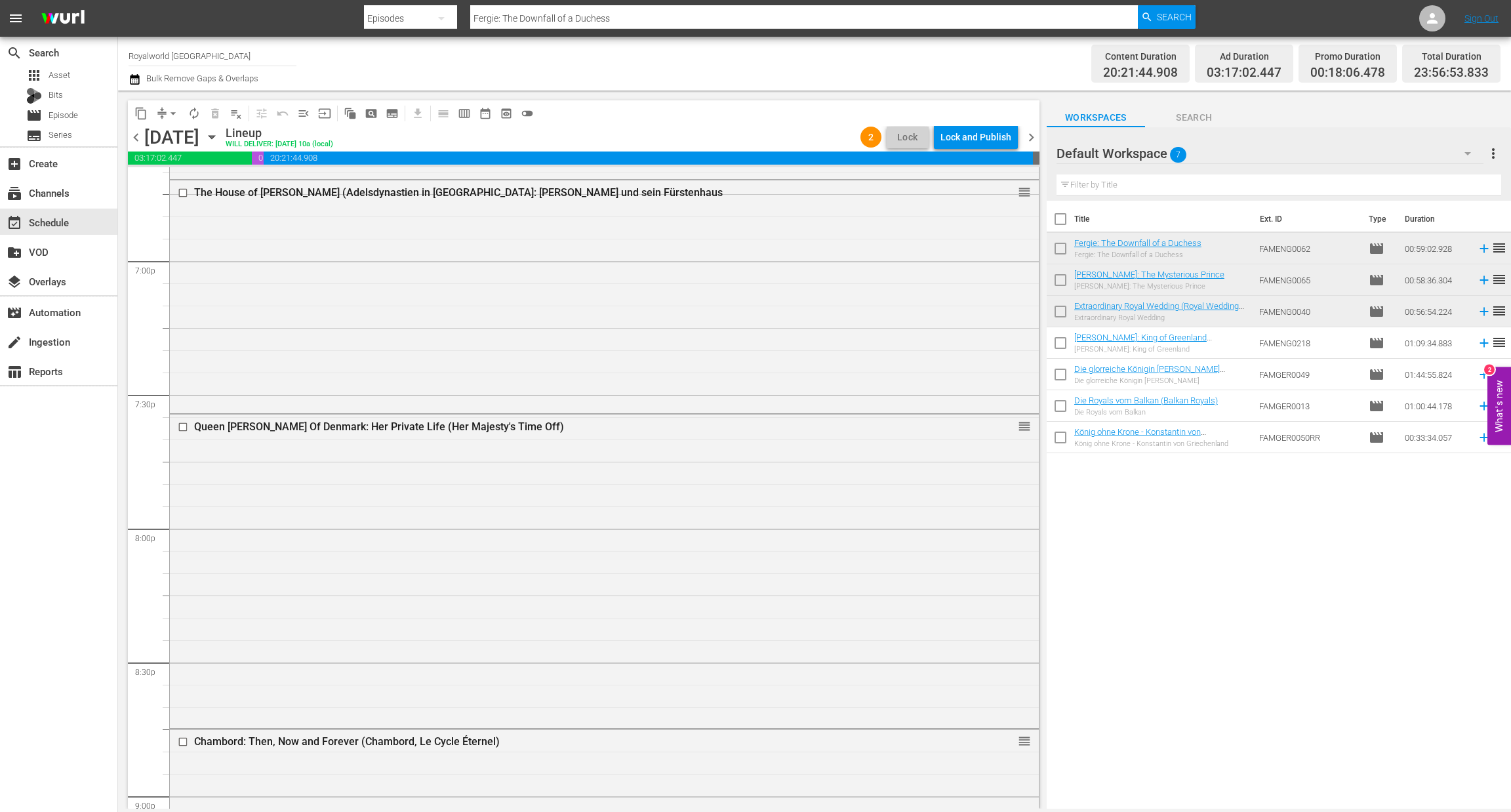
scroll to position [5841, 0]
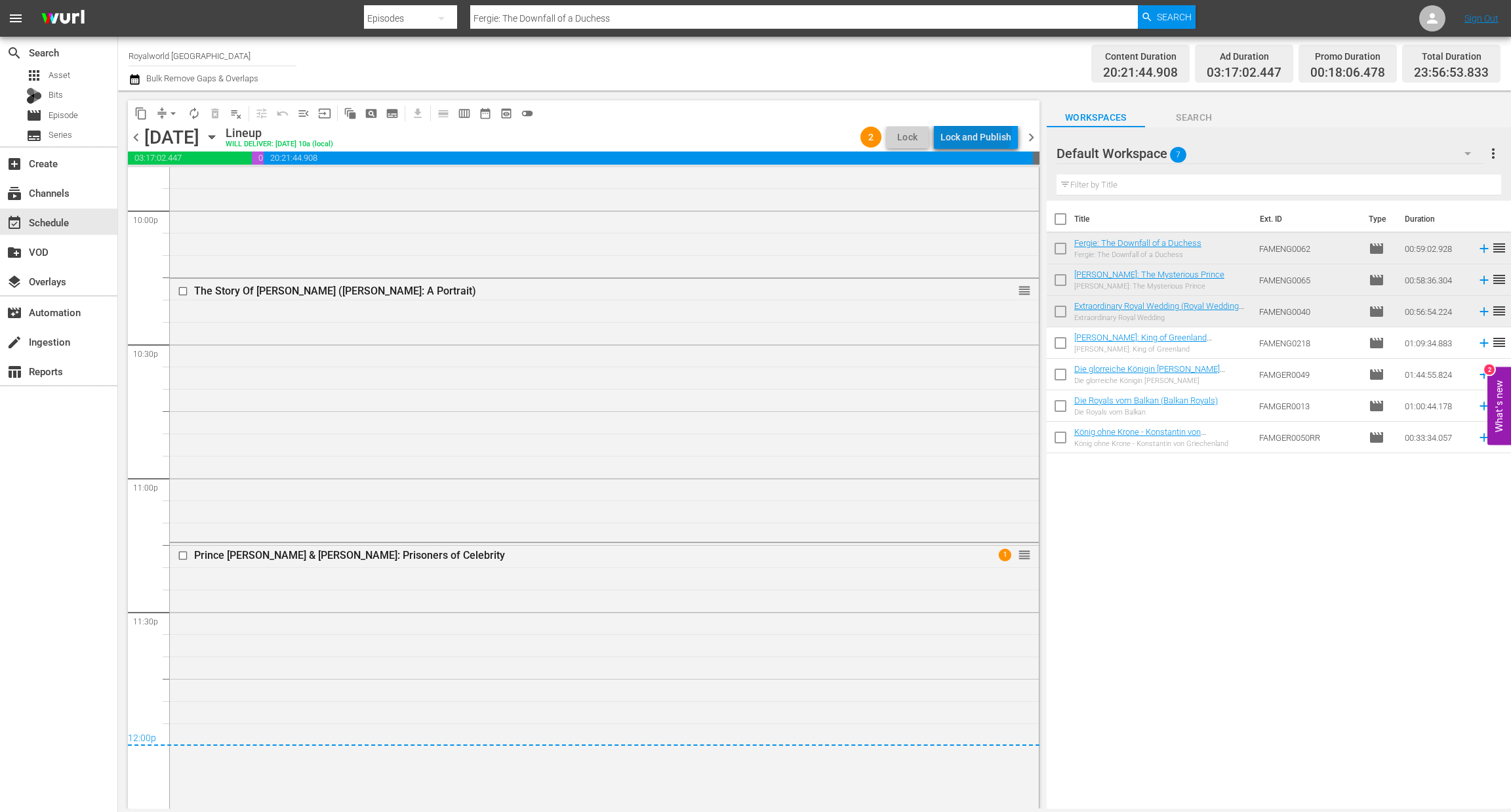
click at [977, 129] on div "Lock and Publish" at bounding box center [976, 137] width 71 height 23
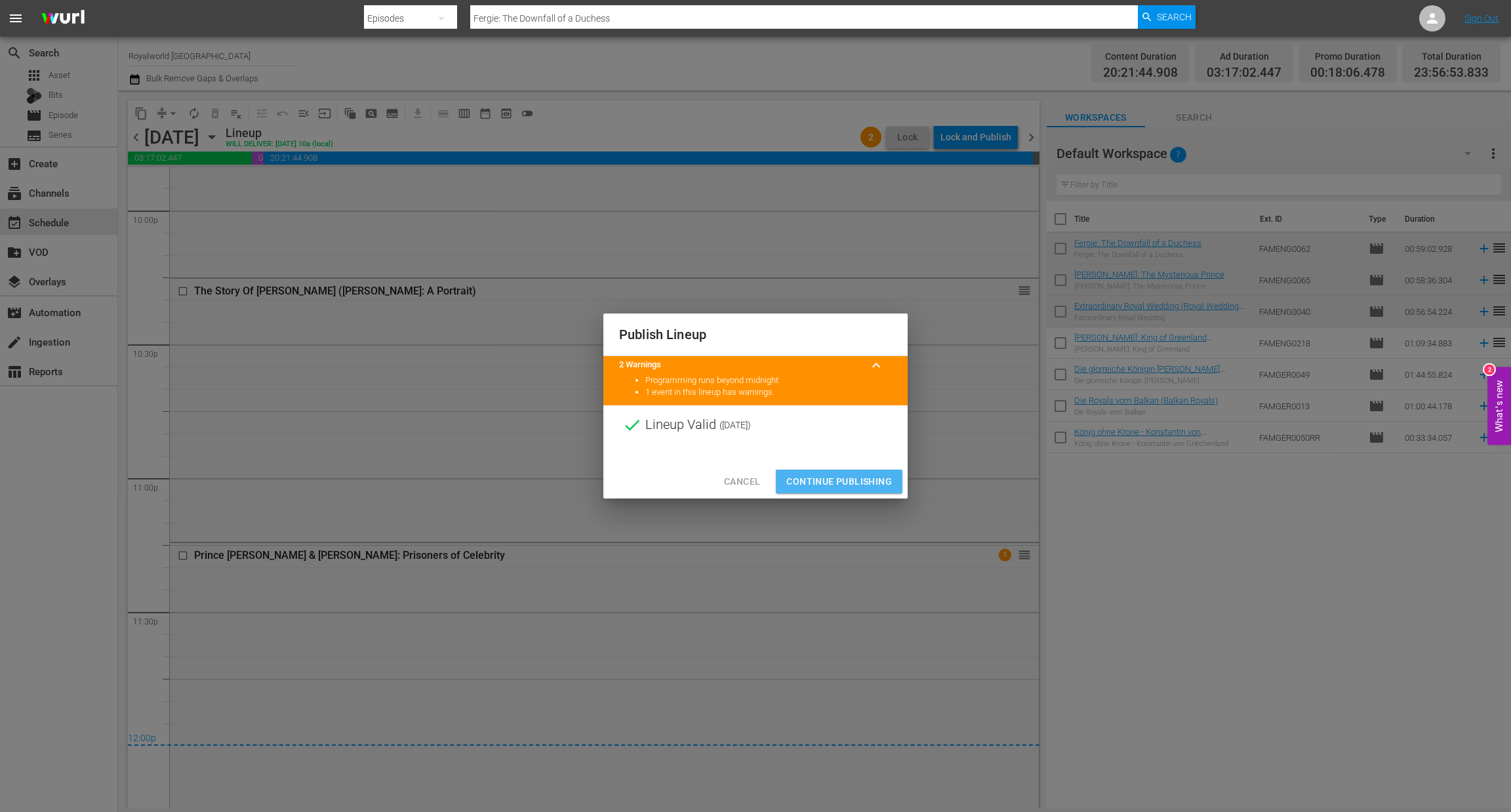
click at [851, 484] on span "Continue Publishing" at bounding box center [839, 481] width 105 height 16
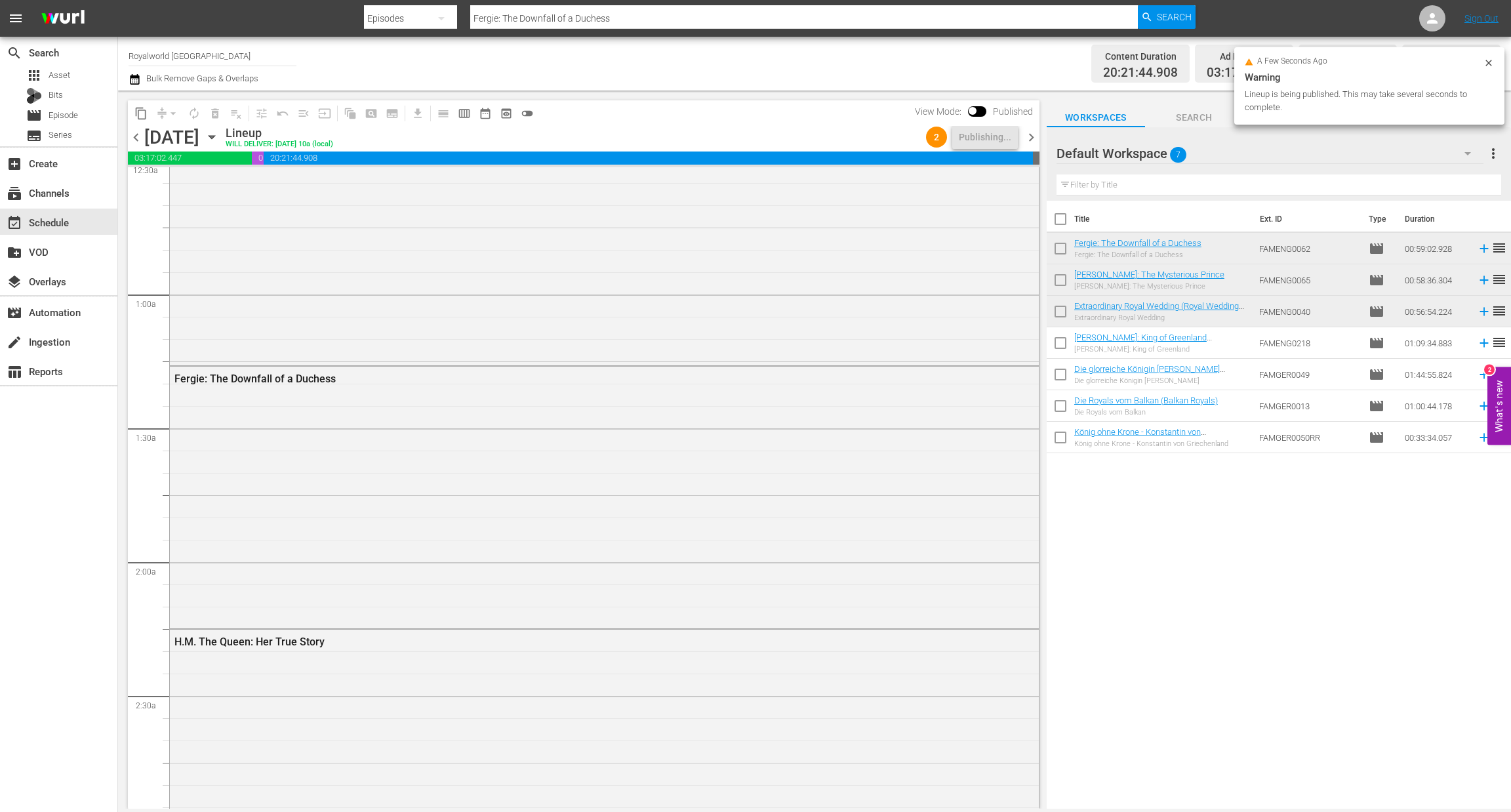
scroll to position [0, 0]
